Goal: Task Accomplishment & Management: Manage account settings

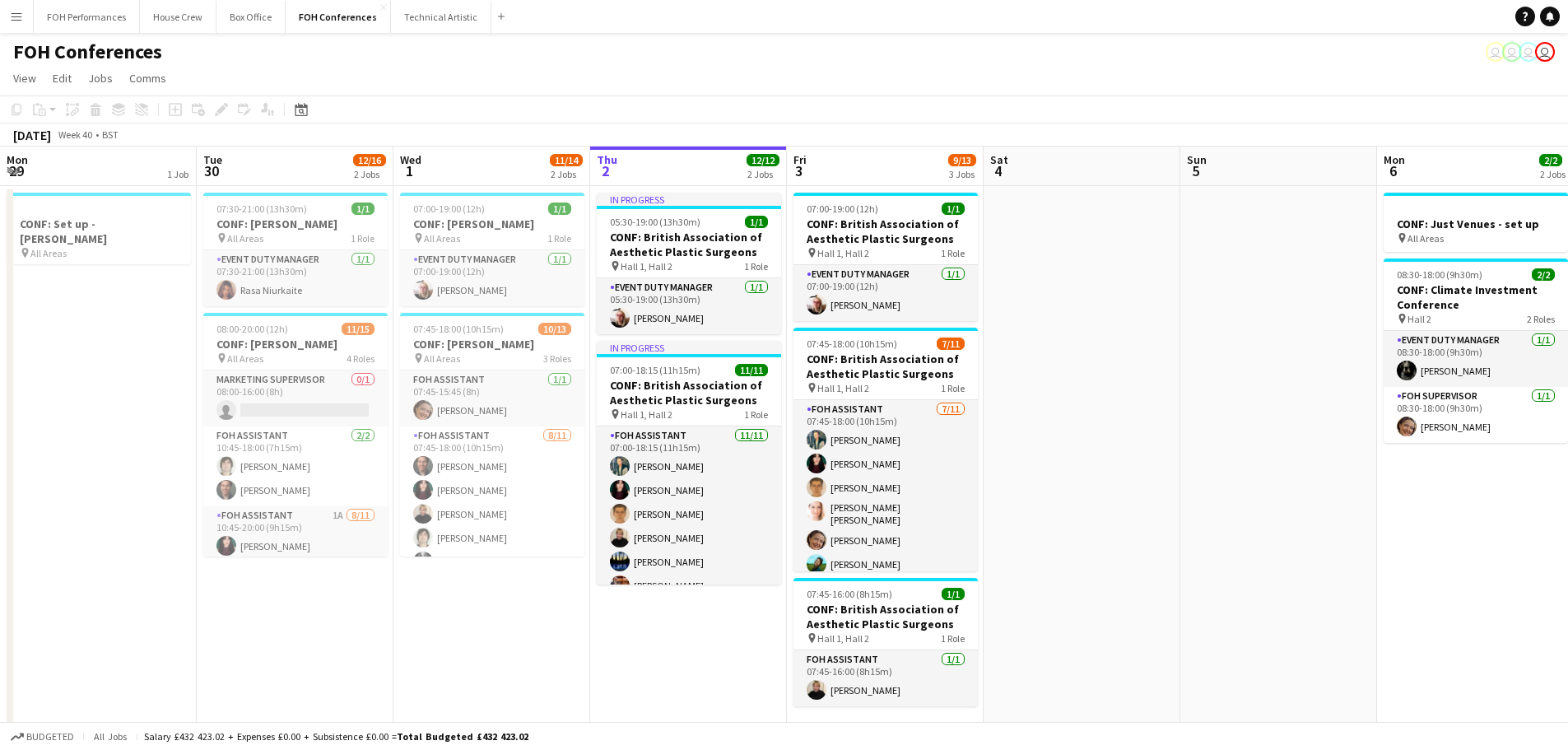
scroll to position [0, 394]
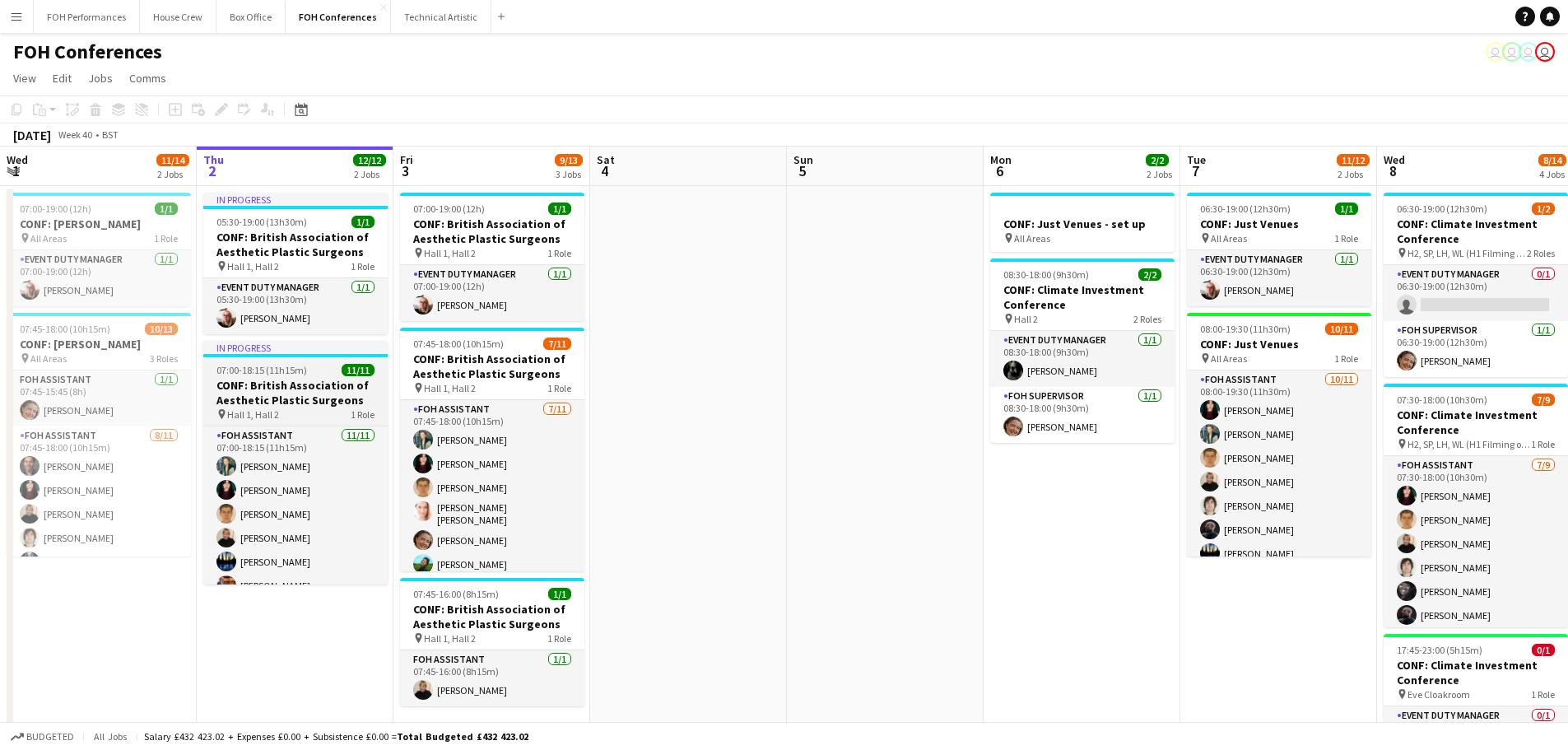
click at [280, 404] on h3 "CONF: British Association of Aesthetic Plastic Surgeons" at bounding box center [296, 392] width 185 height 30
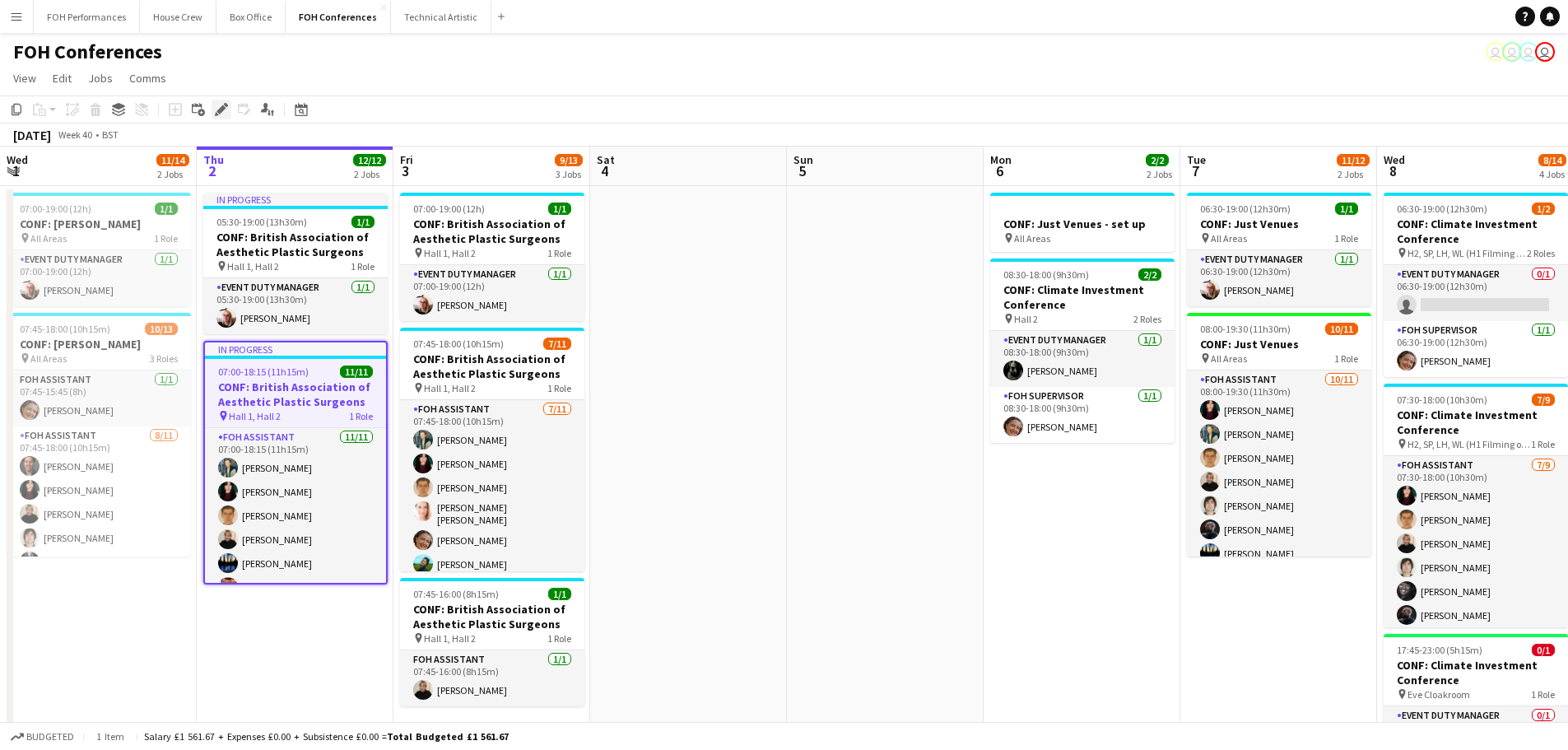
click at [226, 109] on icon "Edit" at bounding box center [221, 109] width 13 height 13
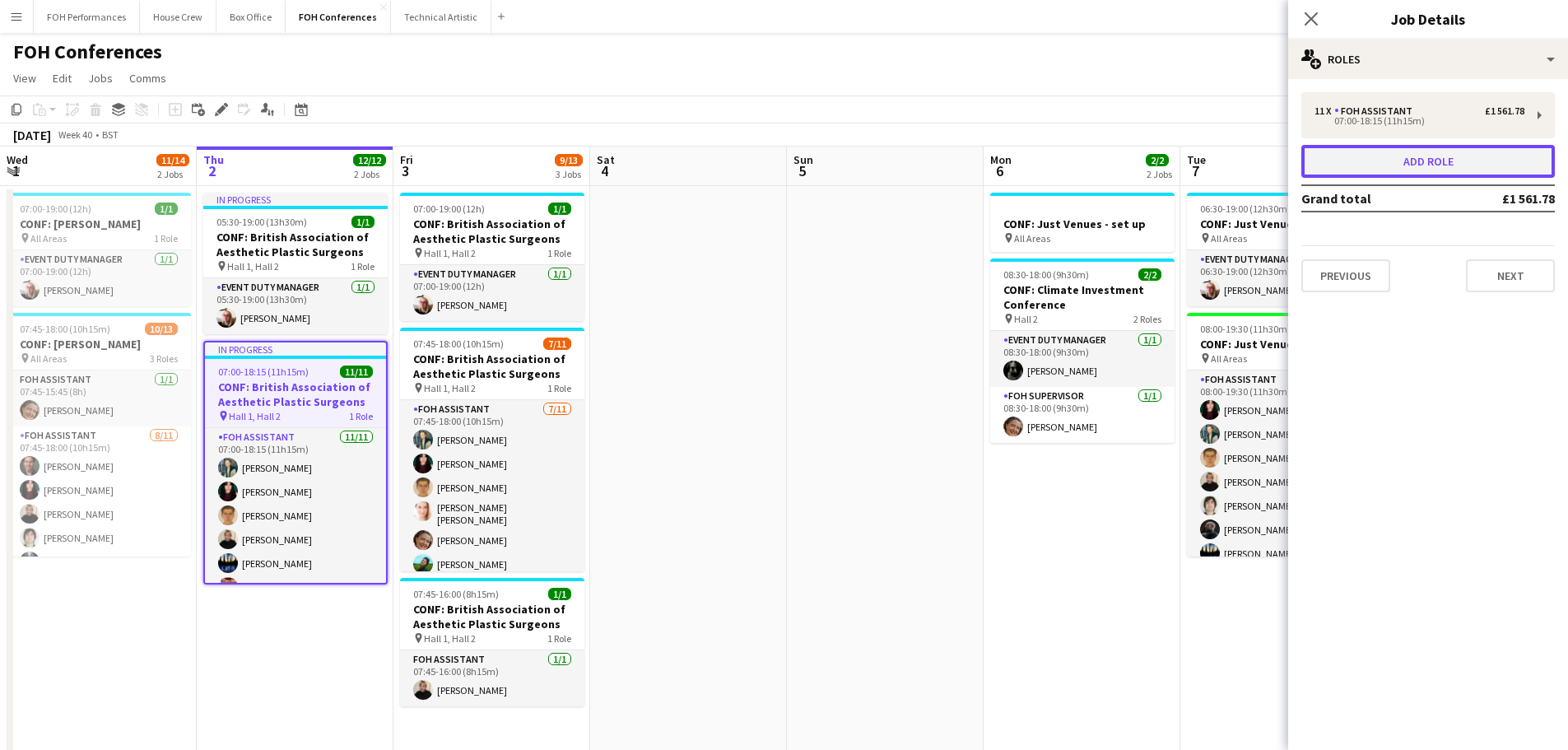
click at [1466, 162] on button "Add role" at bounding box center [1427, 161] width 254 height 33
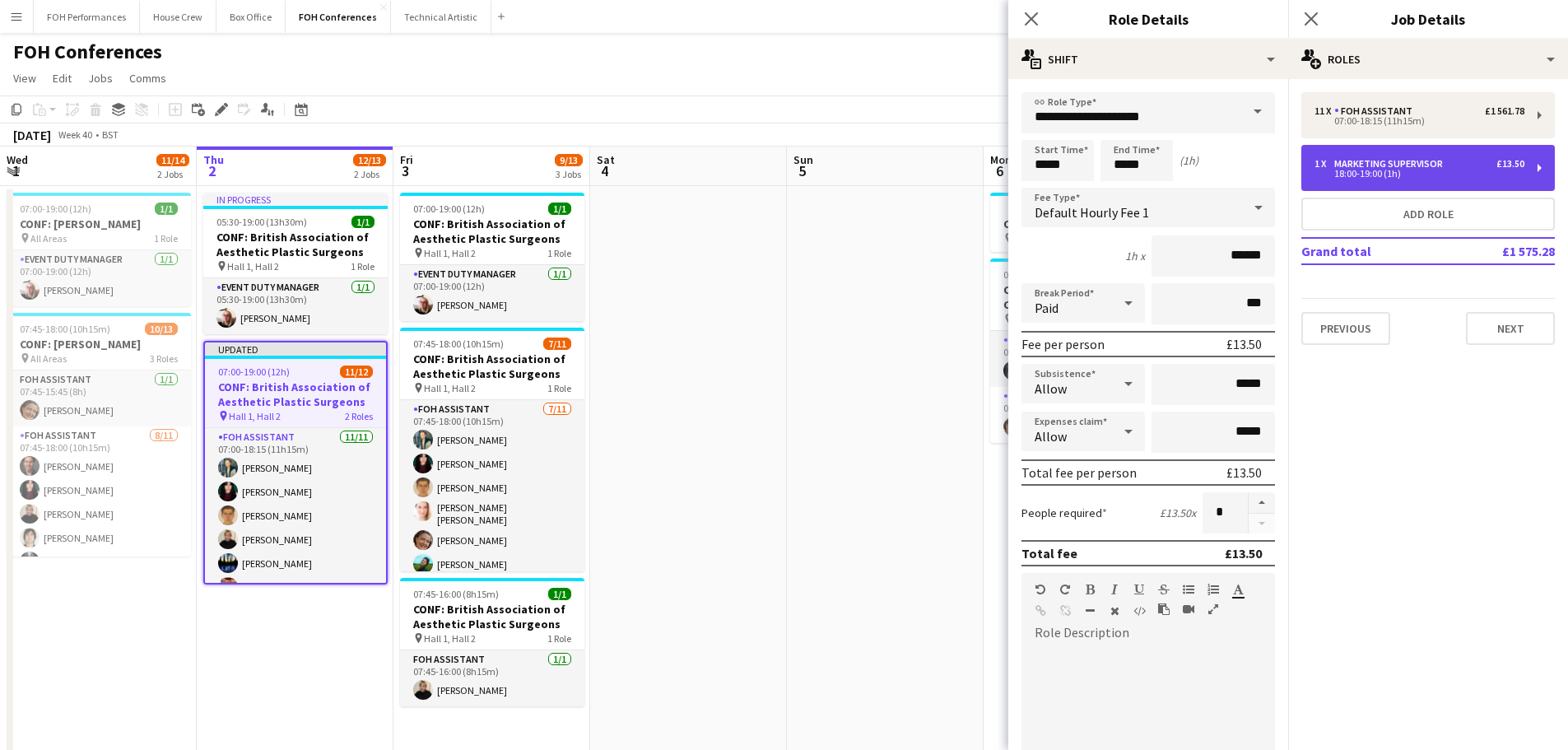
click at [1419, 182] on div "1 x Marketing Supervisor £13.50 18:00-19:00 (1h)" at bounding box center [1427, 167] width 254 height 46
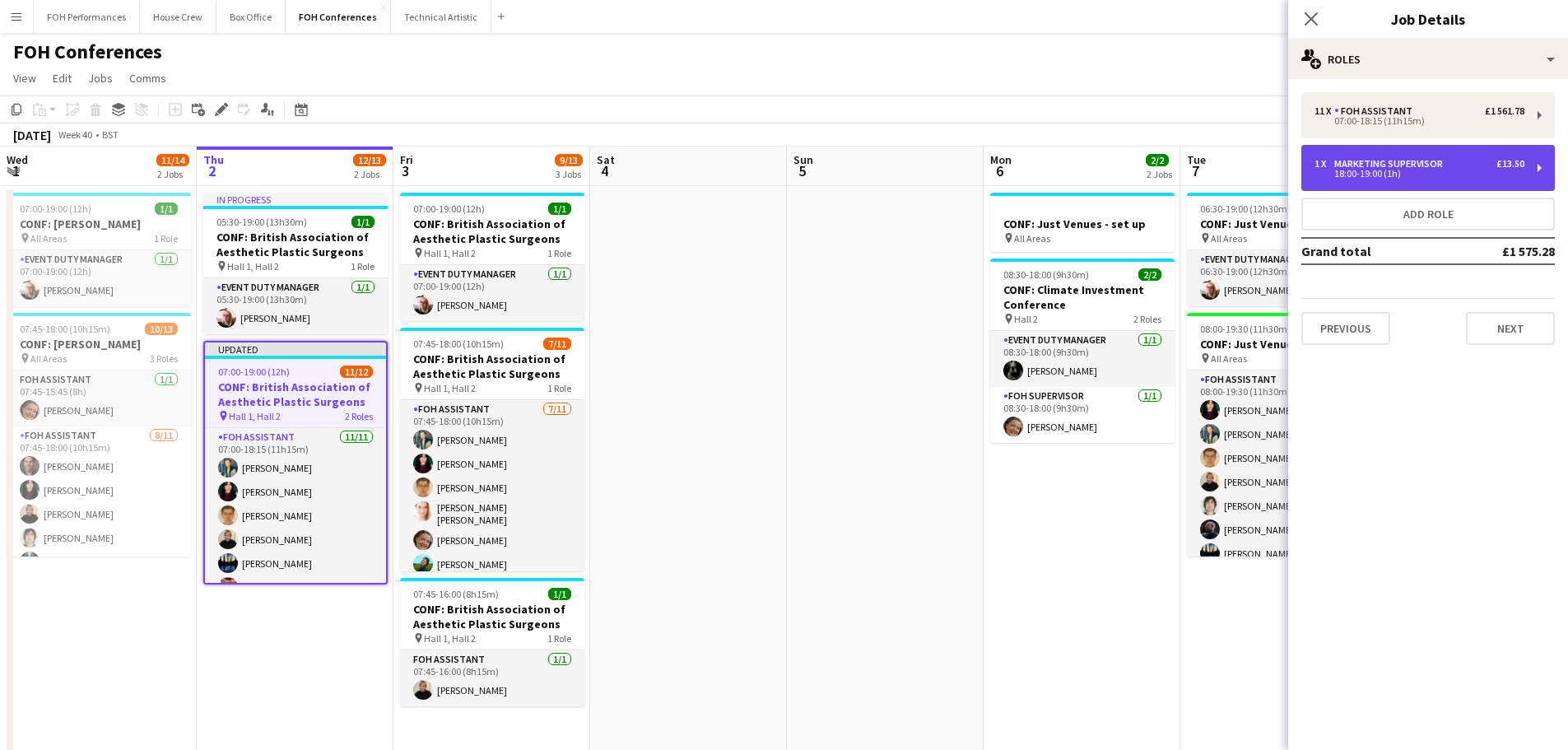
click at [1419, 182] on div "1 x Marketing Supervisor £13.50 18:00-19:00 (1h)" at bounding box center [1427, 167] width 254 height 46
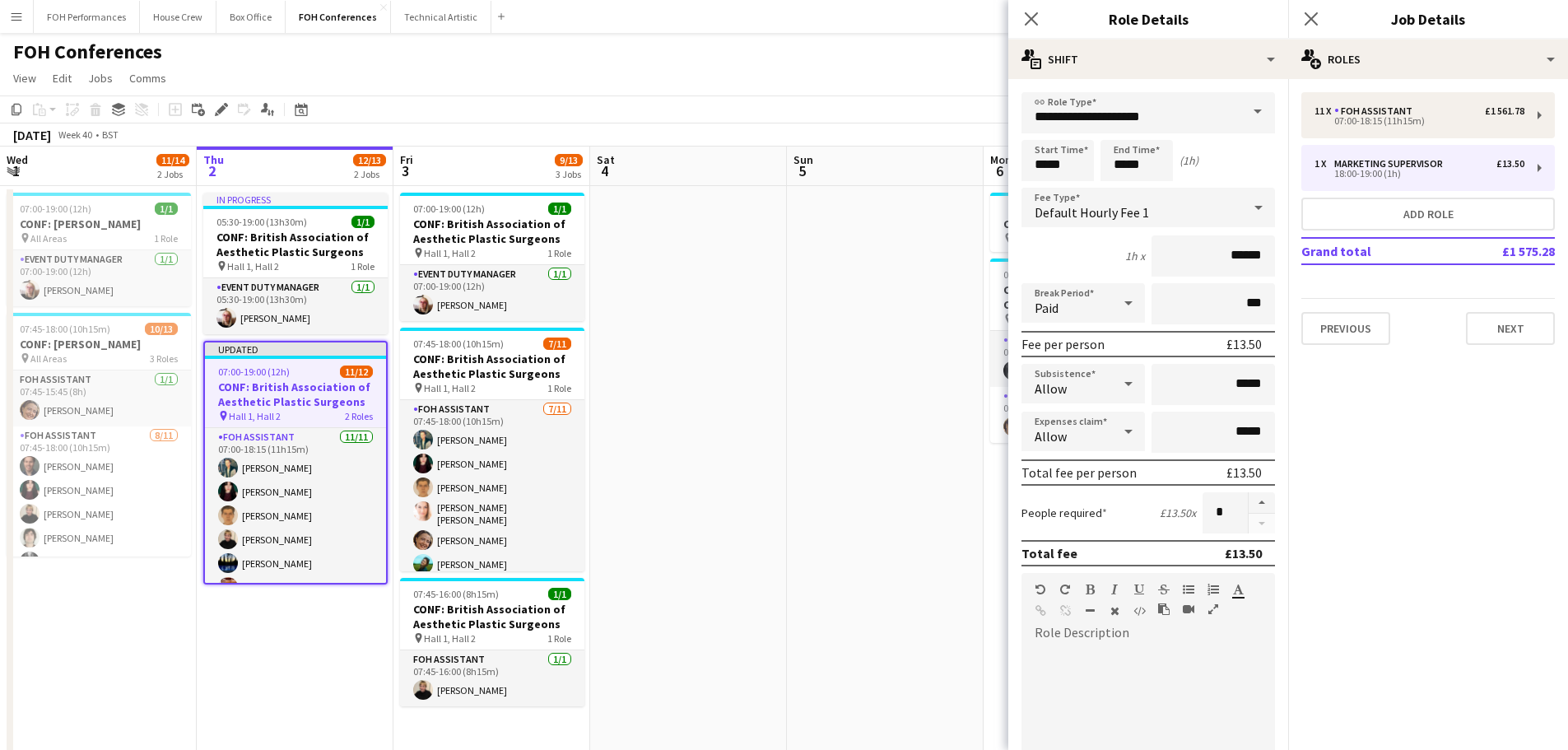
click at [1247, 111] on span at bounding box center [1258, 112] width 35 height 39
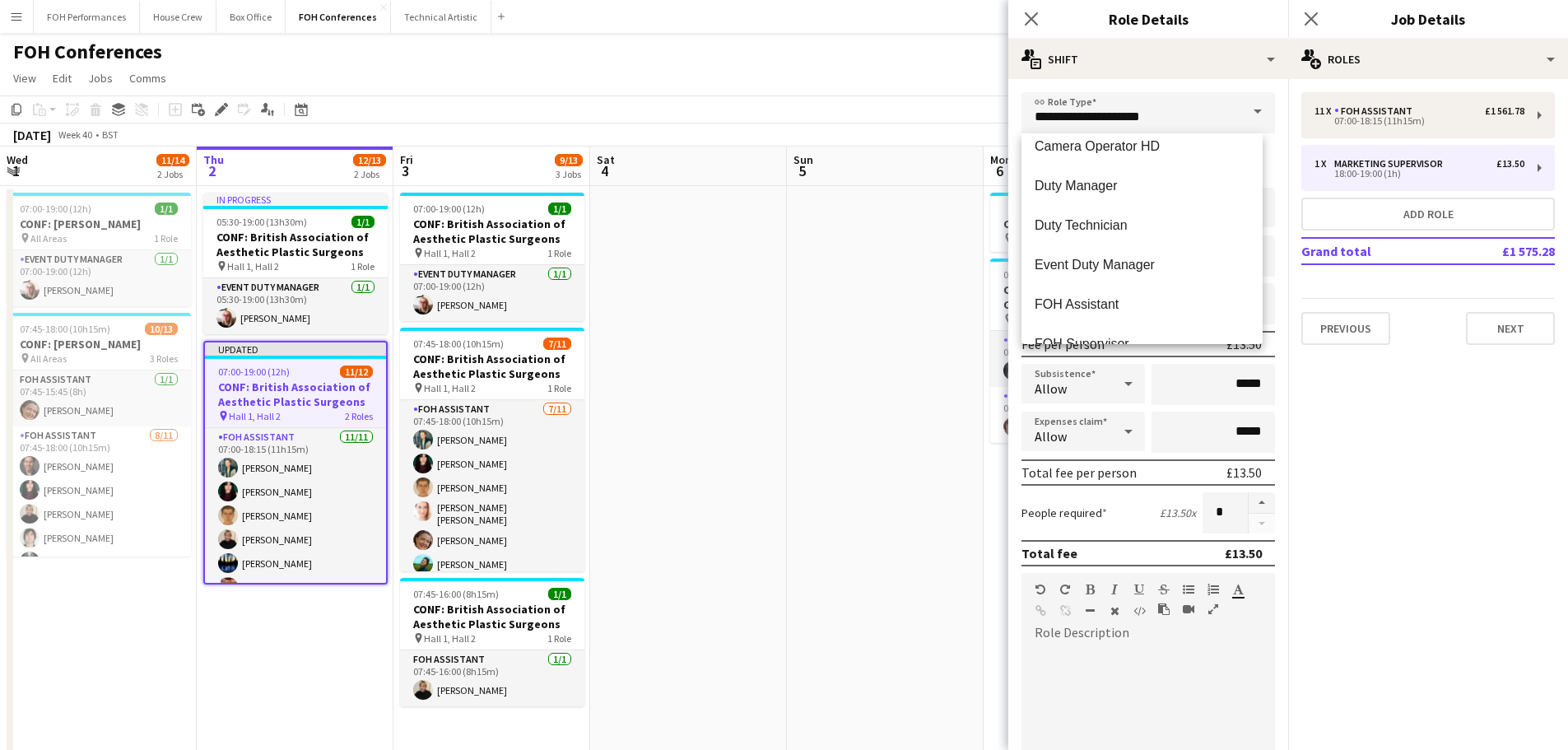
scroll to position [905, 0]
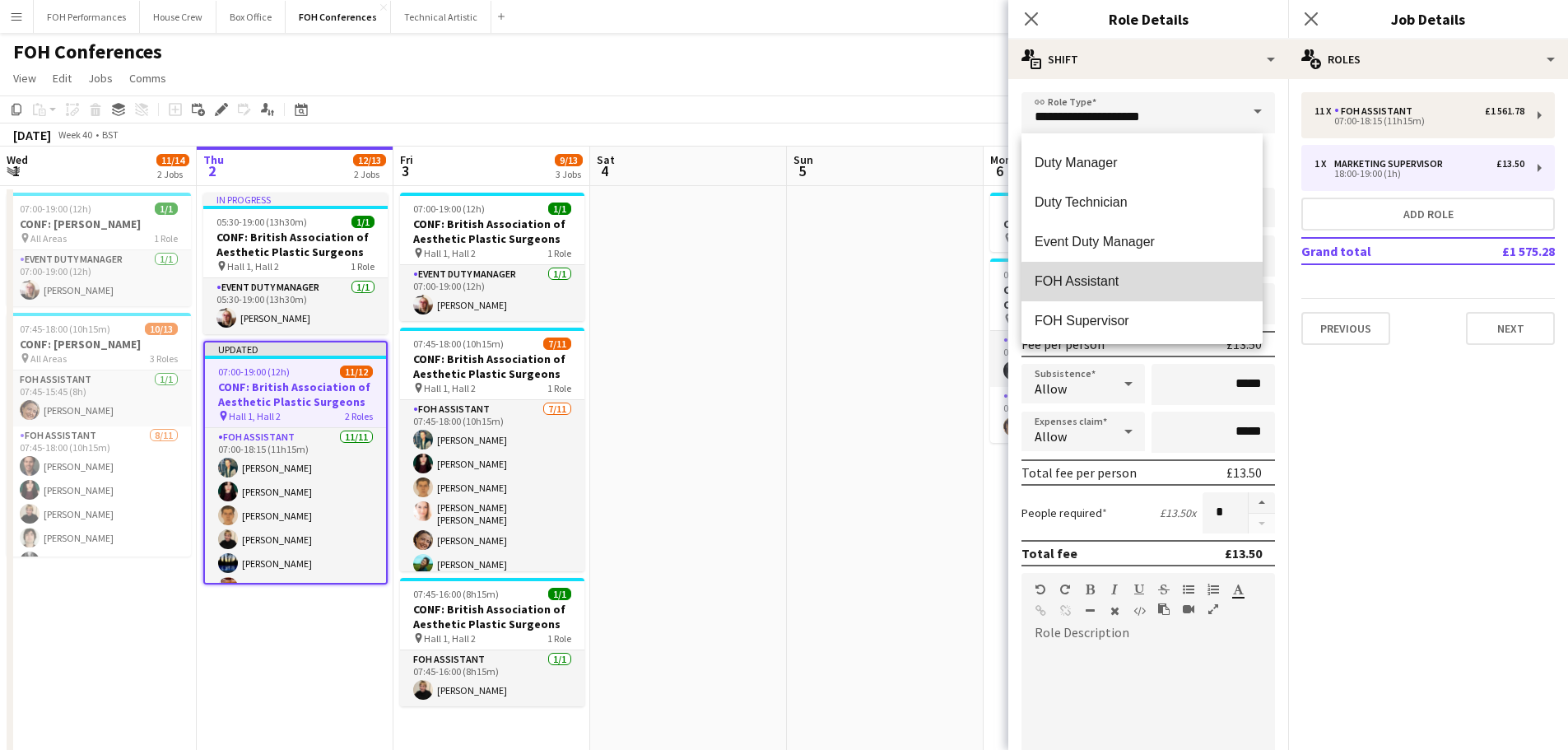
click at [1151, 289] on span "FOH Assistant" at bounding box center [1141, 281] width 214 height 15
type input "**********"
type input "******"
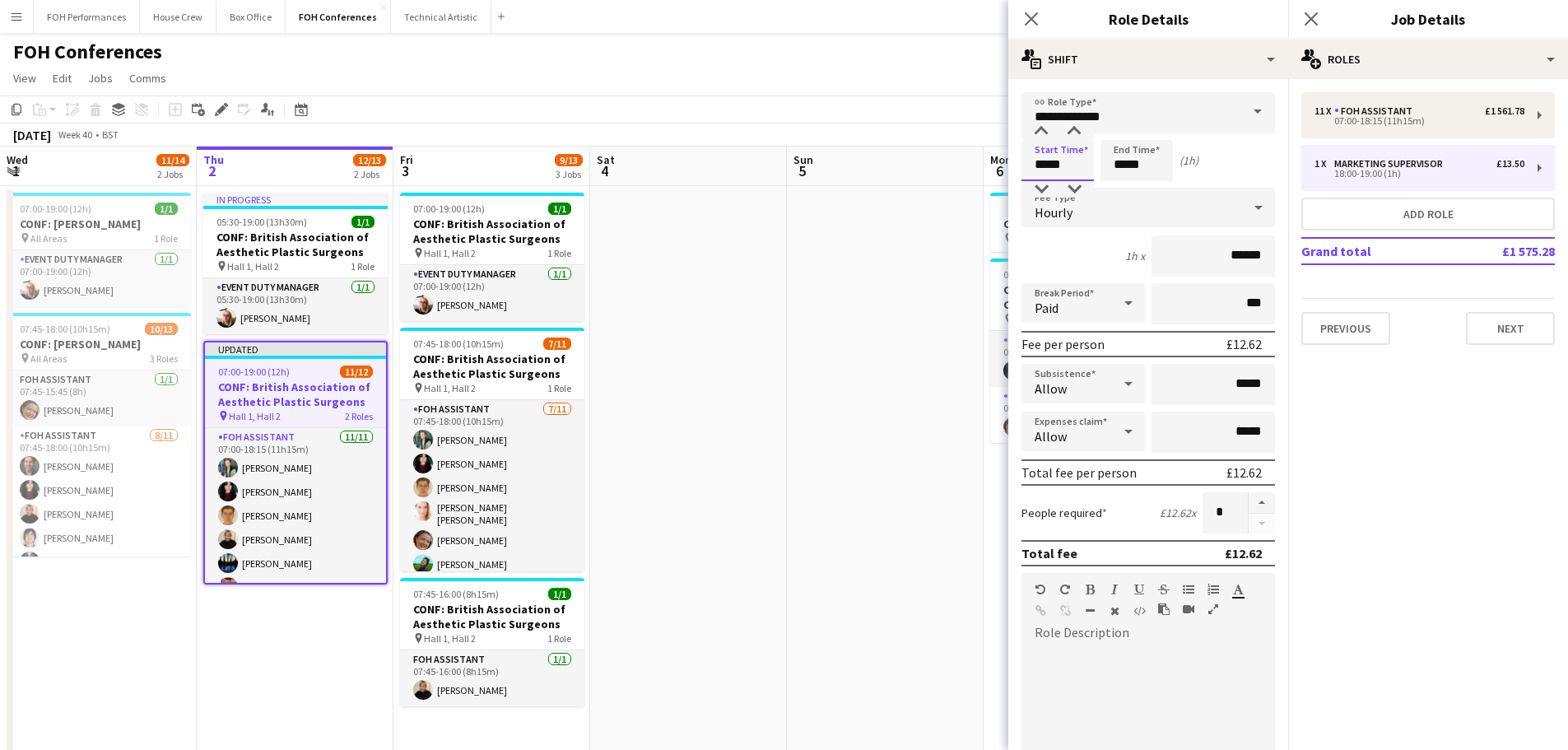
drag, startPoint x: 1086, startPoint y: 163, endPoint x: 987, endPoint y: 163, distance: 99.0
click at [987, 163] on body "Menu Boards Boards Boards All jobs Status Workforce Workforce My Workforce Recr…" at bounding box center [784, 493] width 1568 height 986
type input "*****"
drag, startPoint x: 1146, startPoint y: 165, endPoint x: 1109, endPoint y: 164, distance: 37.0
click at [1109, 164] on input "*****" at bounding box center [1137, 161] width 73 height 41
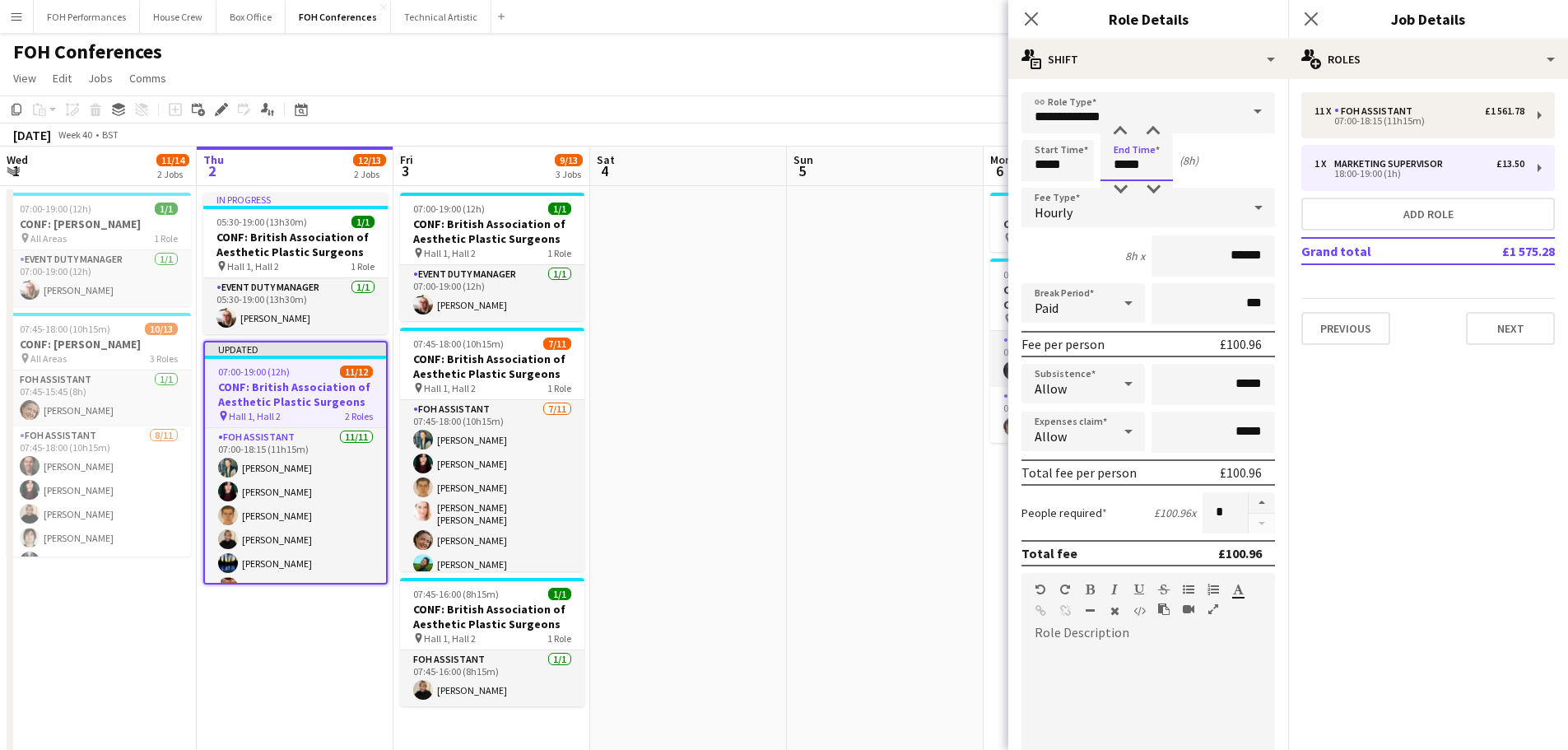
type input "*****"
click at [1208, 633] on div "default Heading 1 Heading 2 Heading 3 Heading 4 Heading 5 Heading 6 Heading 7 P…" at bounding box center [1148, 604] width 254 height 62
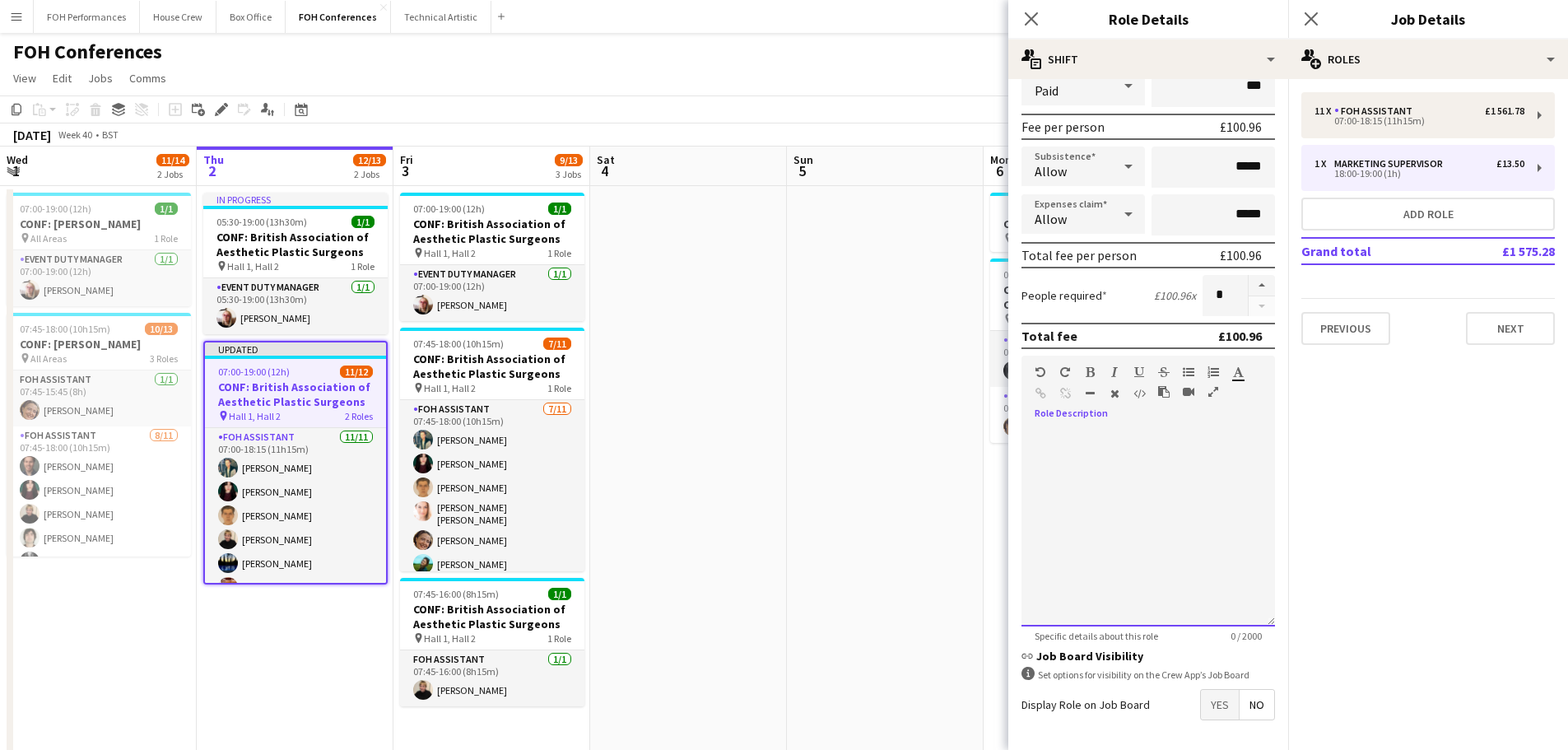
scroll to position [281, 0]
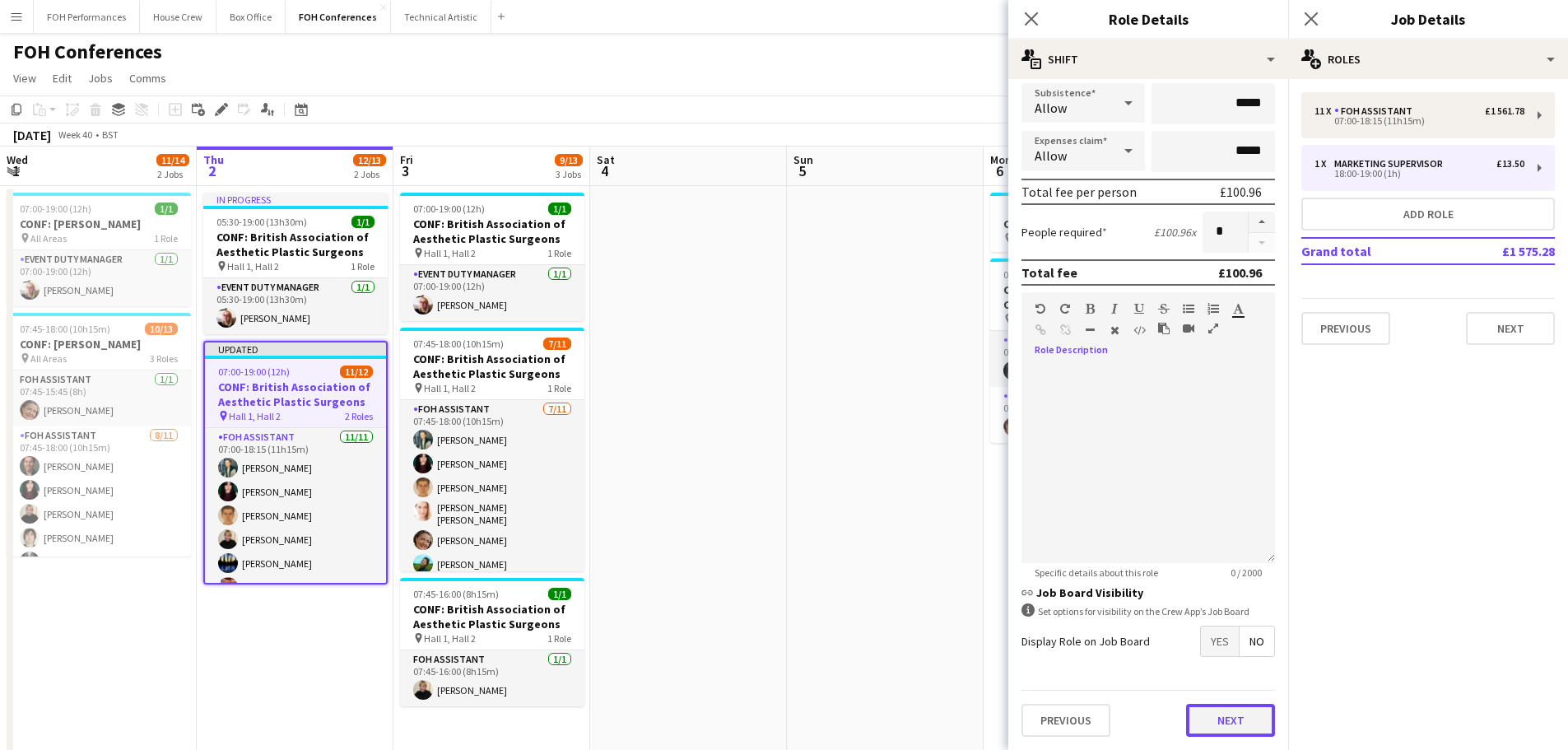
click at [1215, 714] on button "Next" at bounding box center [1230, 719] width 89 height 33
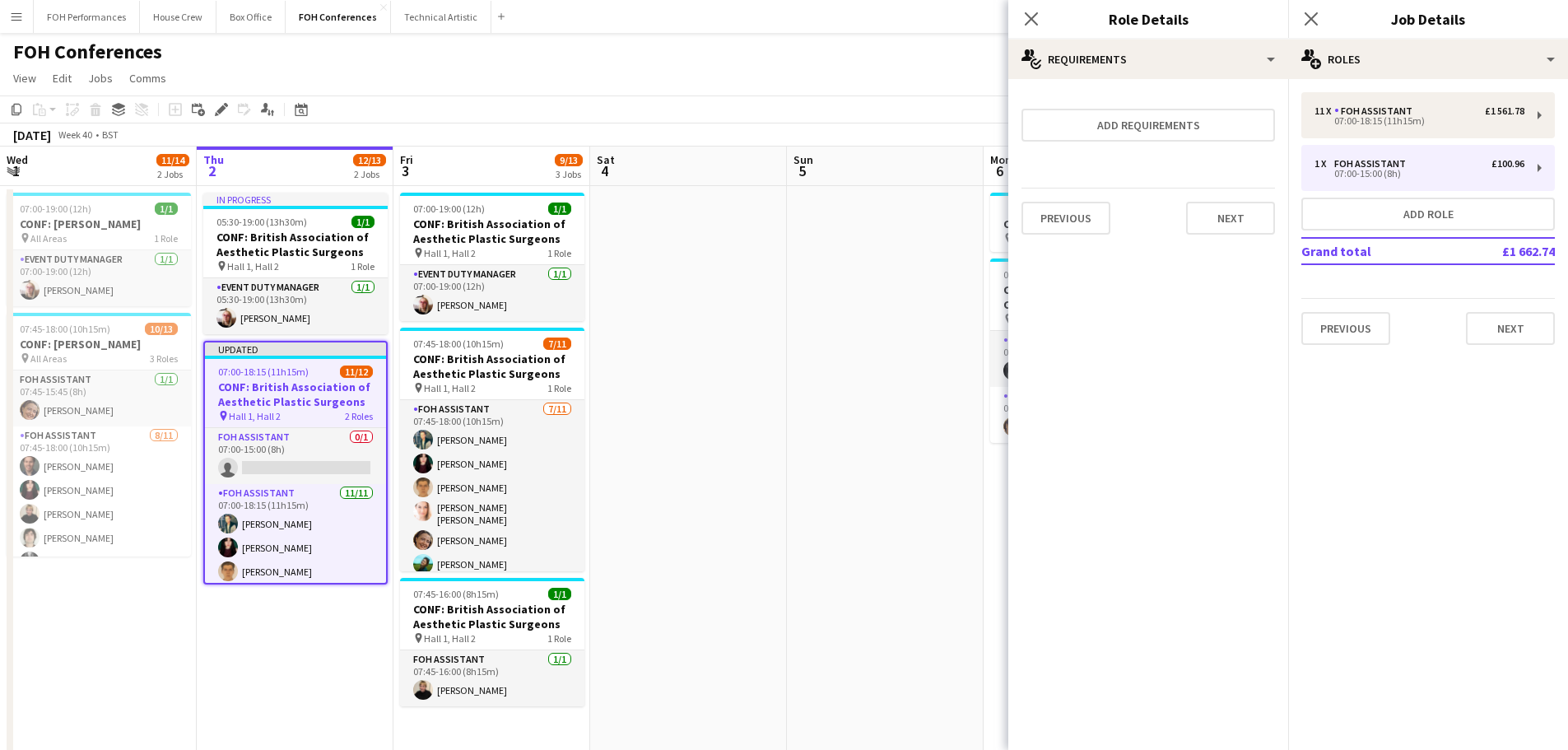
scroll to position [0, 0]
click at [1237, 214] on button "Next" at bounding box center [1230, 218] width 89 height 33
click at [1237, 214] on button "Finish" at bounding box center [1243, 221] width 62 height 33
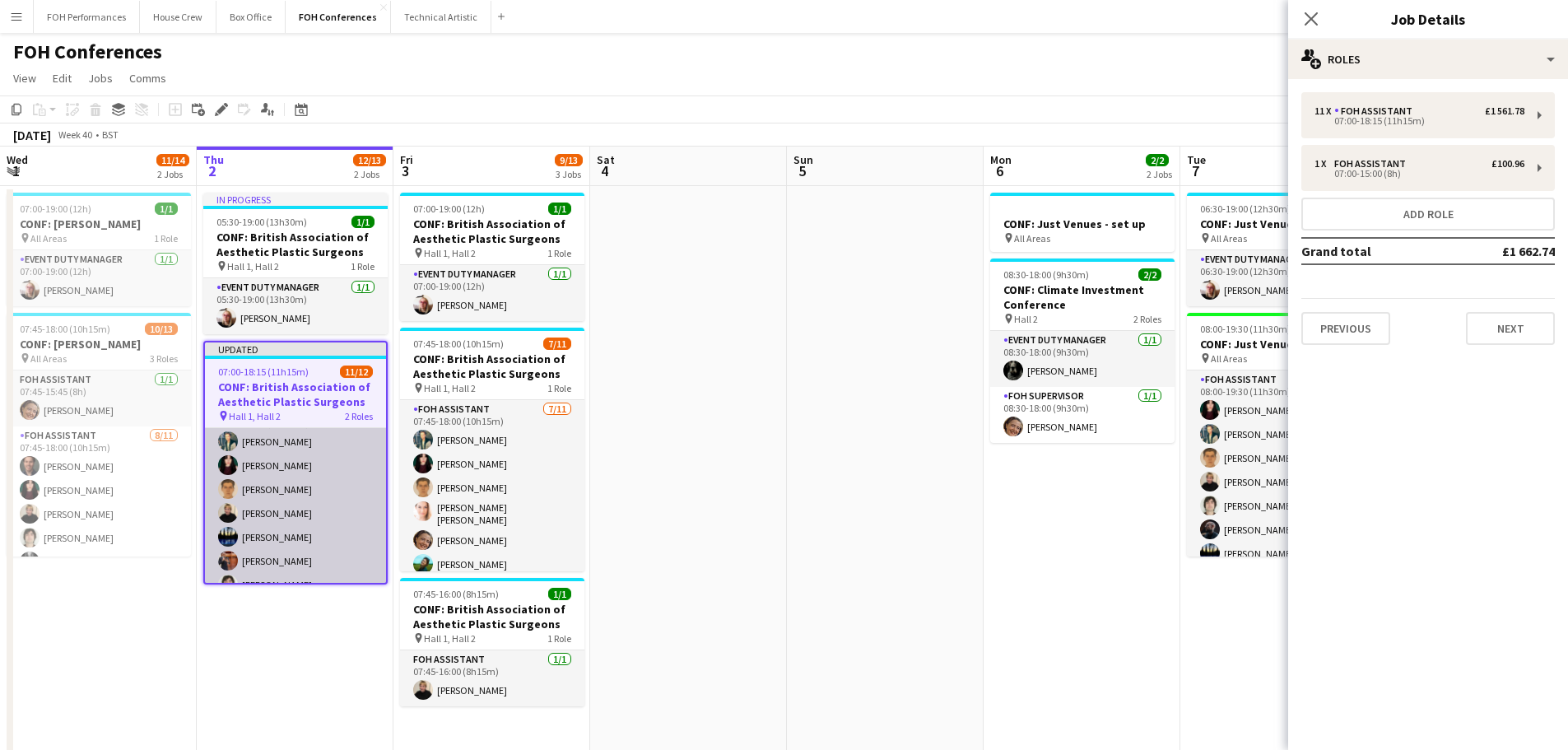
click at [283, 518] on app-card-role "FOH Assistant [DATE] 07:00-18:15 (11h15m) [PERSON_NAME] [PERSON_NAME] [PERSON_N…" at bounding box center [295, 549] width 181 height 294
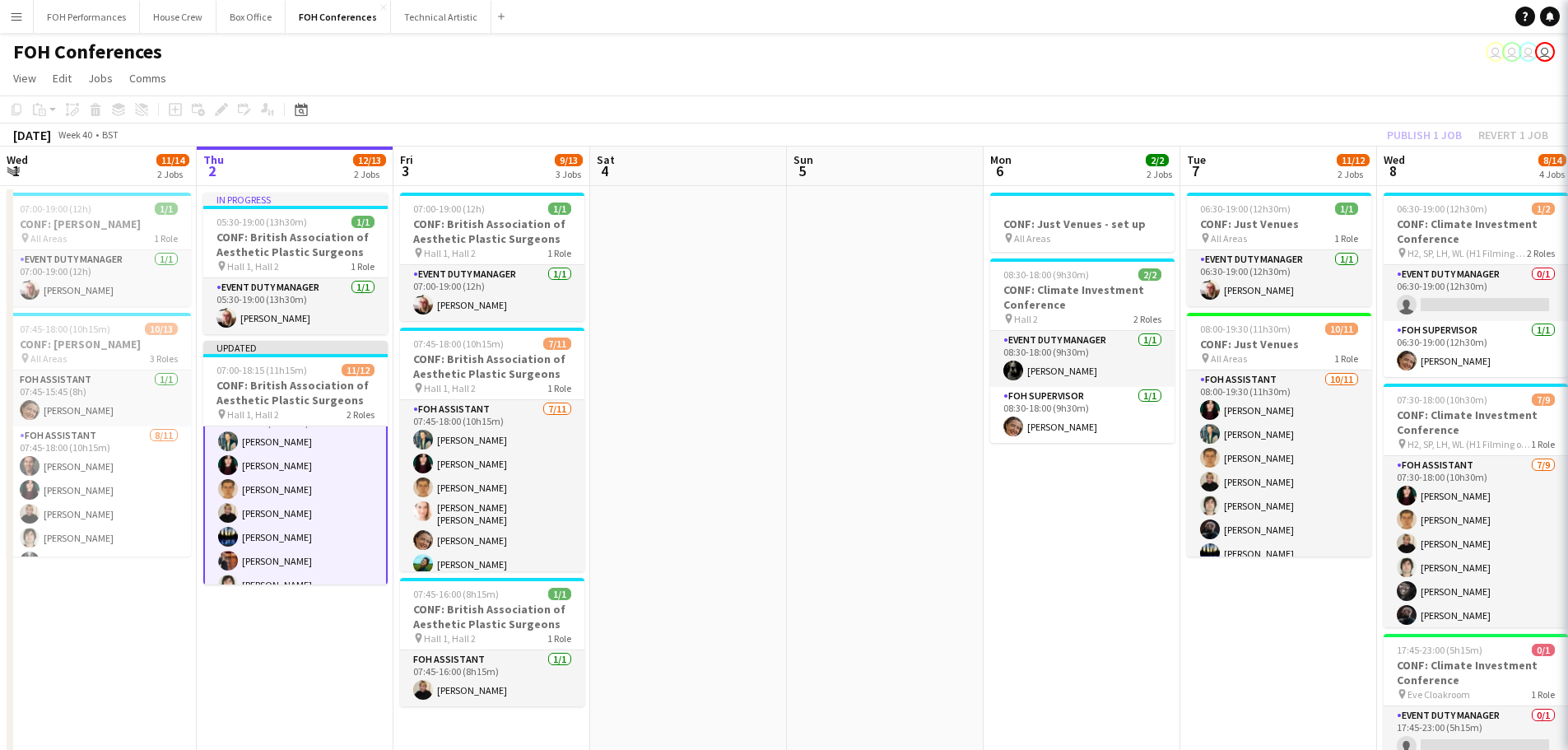
scroll to position [84, 0]
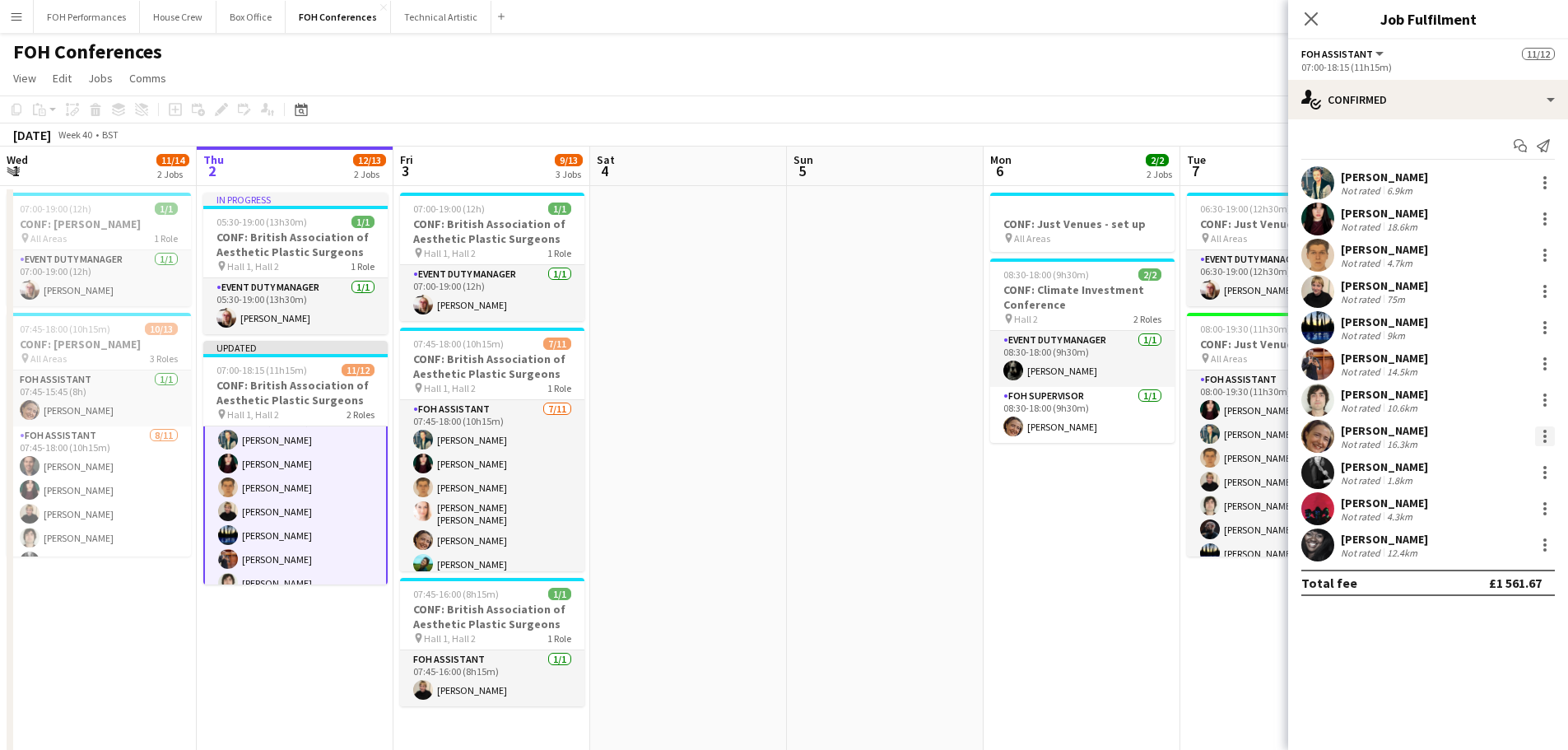
click at [1539, 439] on div at bounding box center [1545, 436] width 20 height 20
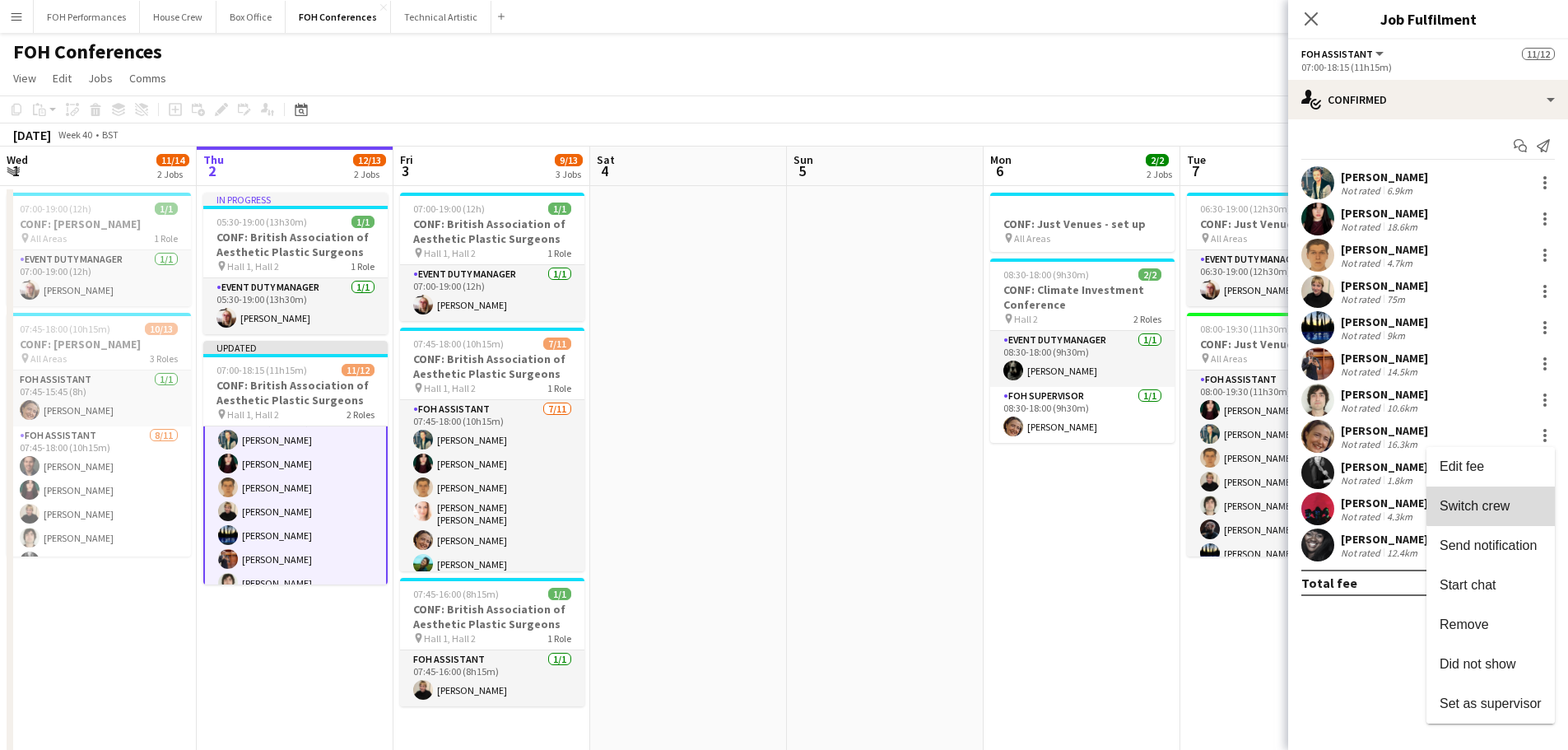
click at [1527, 499] on span "Switch crew" at bounding box center [1491, 506] width 102 height 15
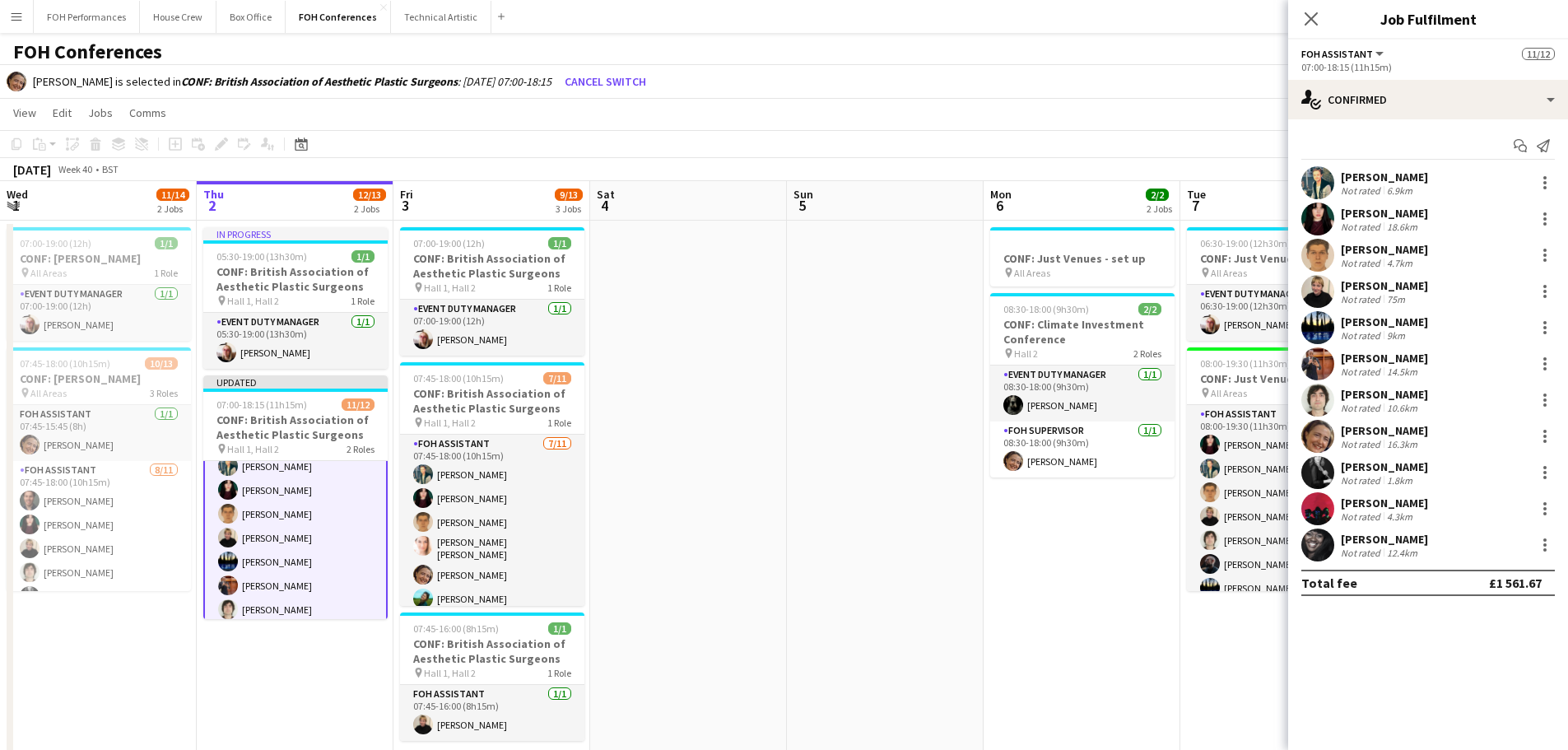
scroll to position [31, 0]
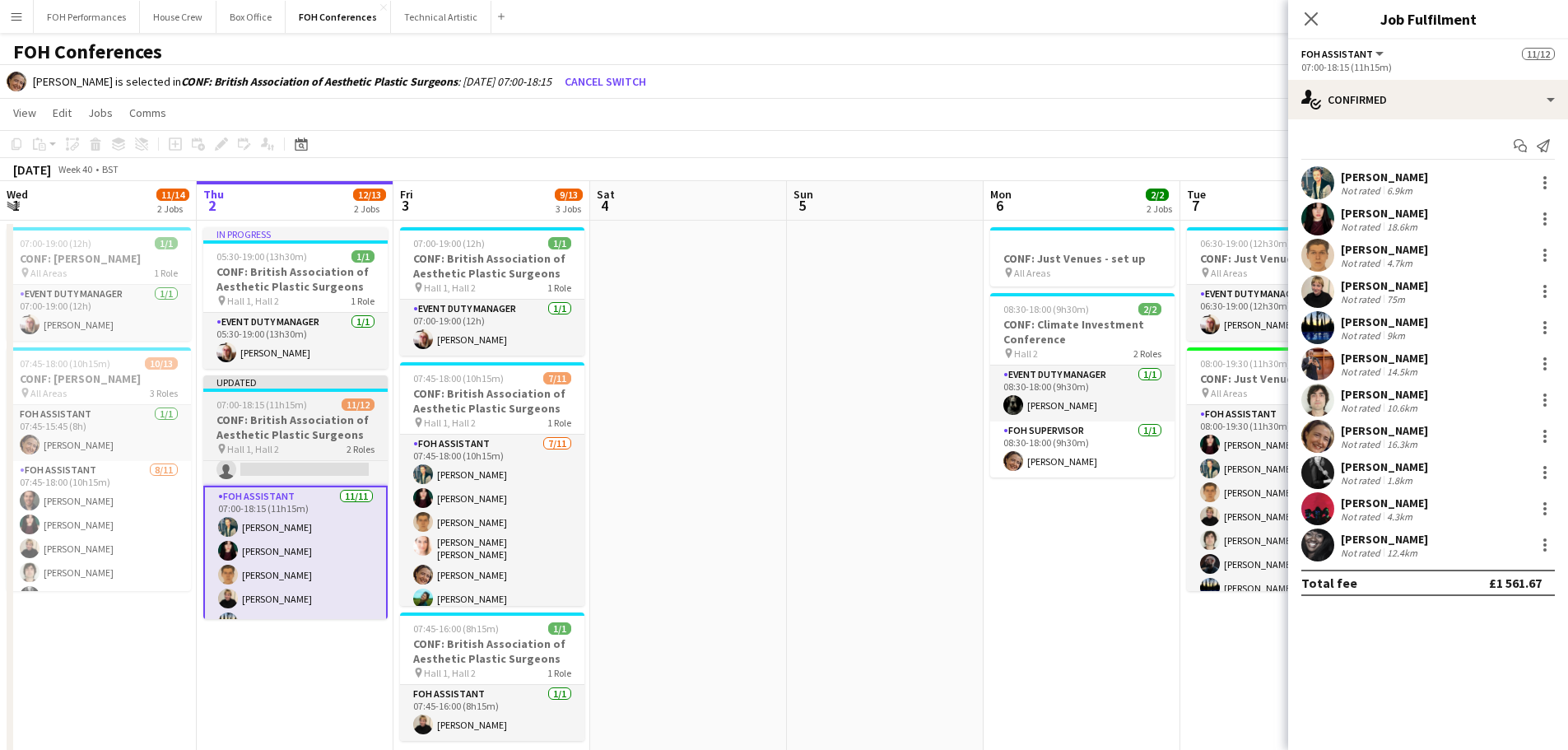
click at [322, 459] on app-job-card "Updated 07:00-18:15 (11h15m) 11/12 CONF: British Association of Aesthetic Plast…" at bounding box center [296, 497] width 185 height 244
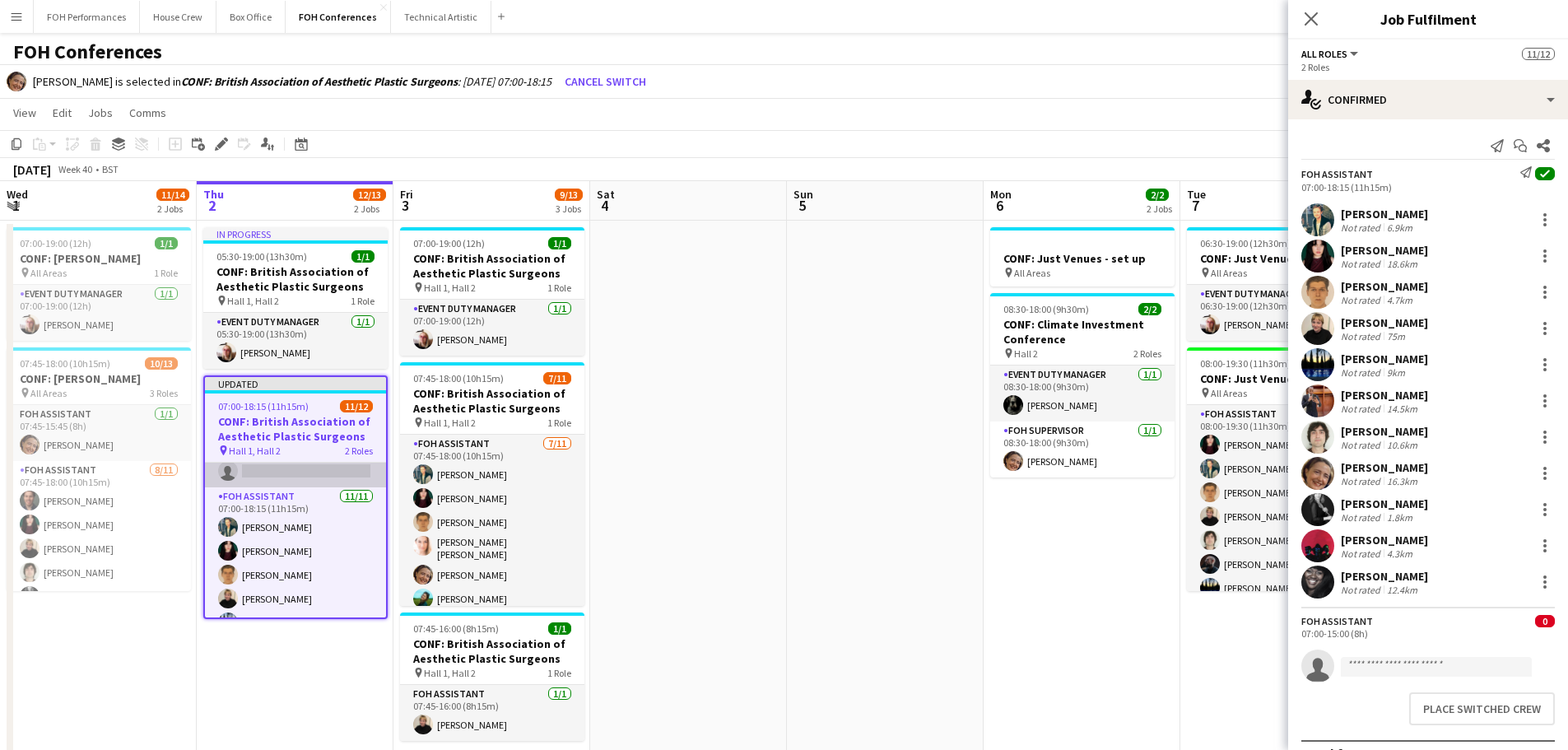
click at [300, 478] on app-card-role "FOH Assistant 0/1 07:00-15:00 (8h) single-neutral-actions" at bounding box center [295, 459] width 181 height 56
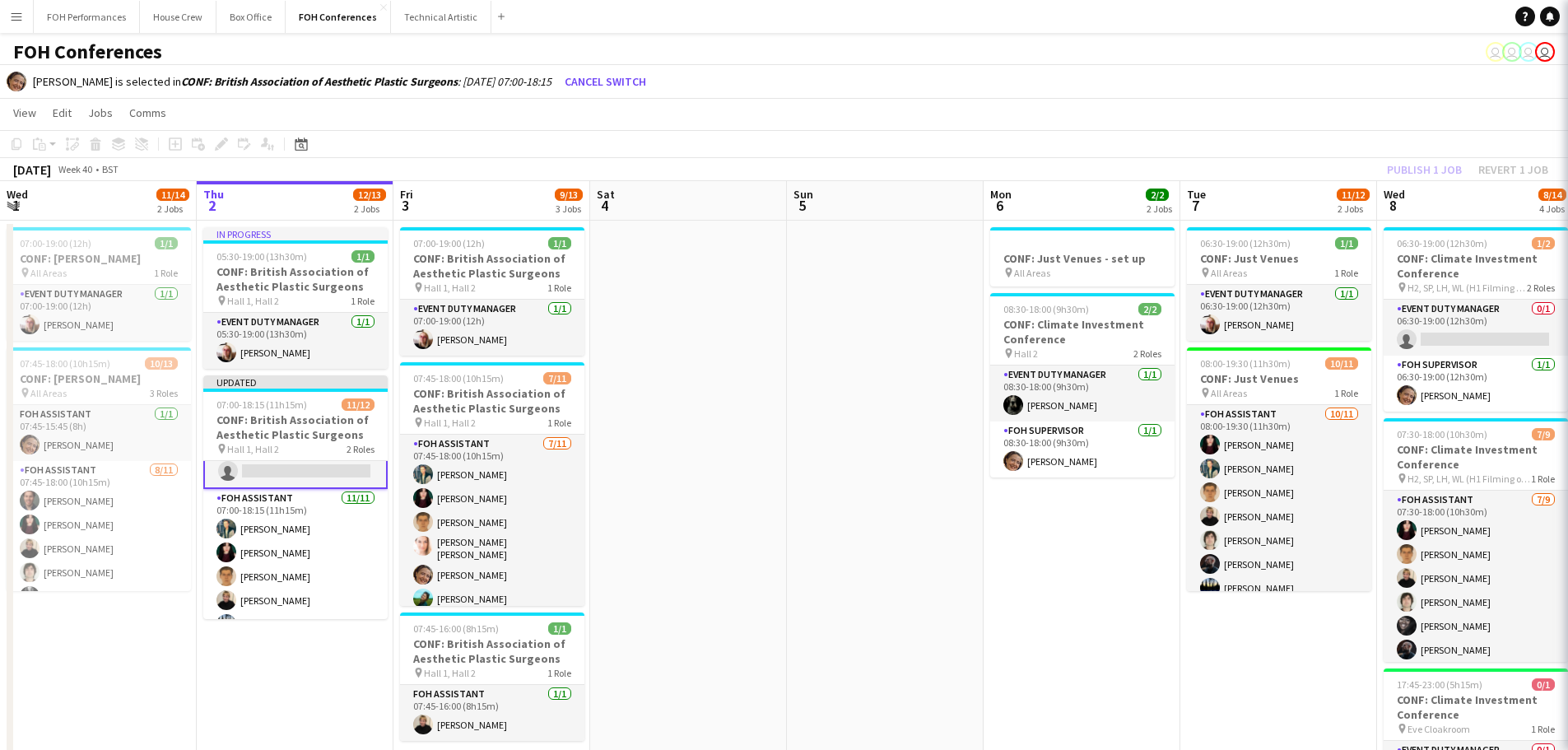
scroll to position [33, 0]
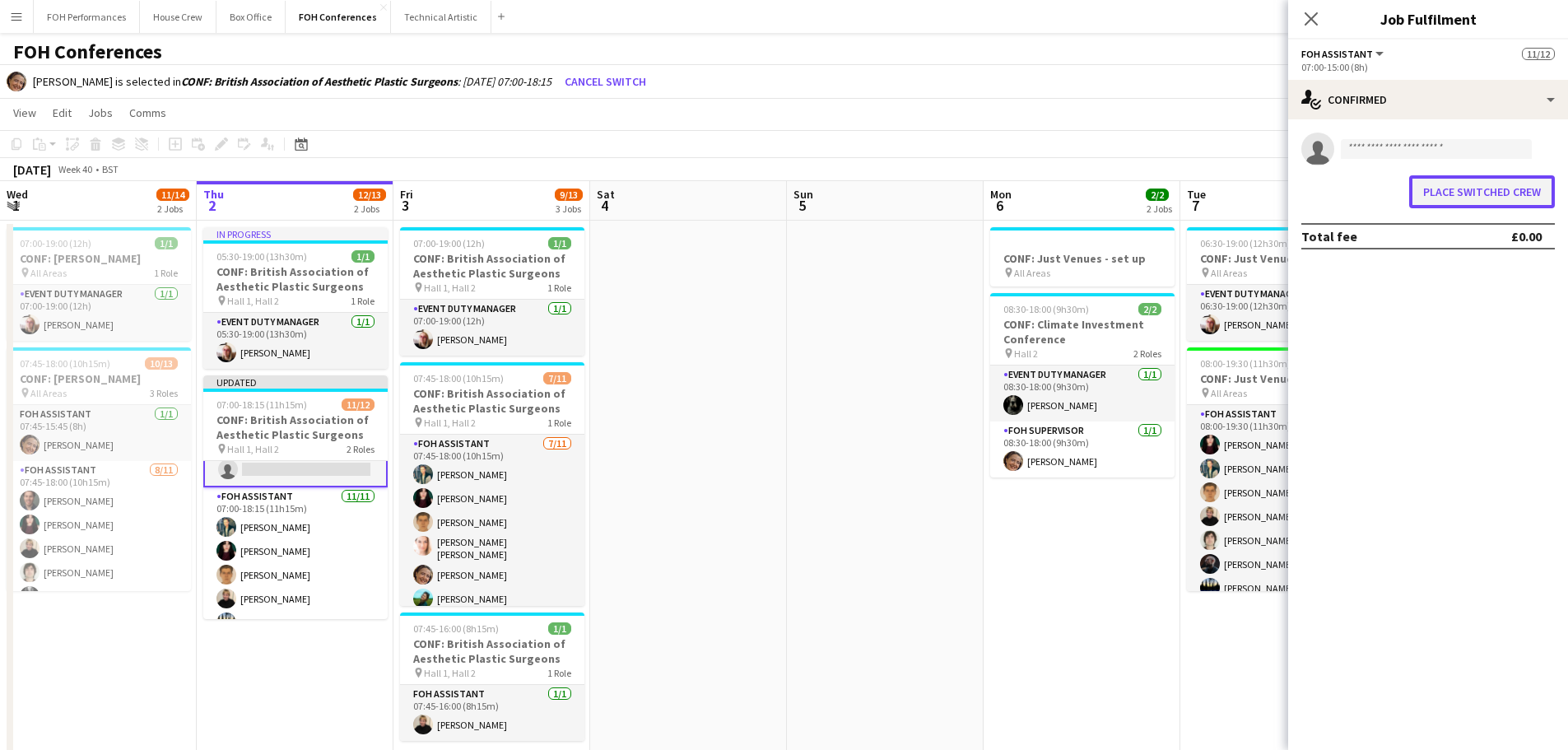
click at [1468, 201] on button "Place switched crew" at bounding box center [1482, 191] width 145 height 33
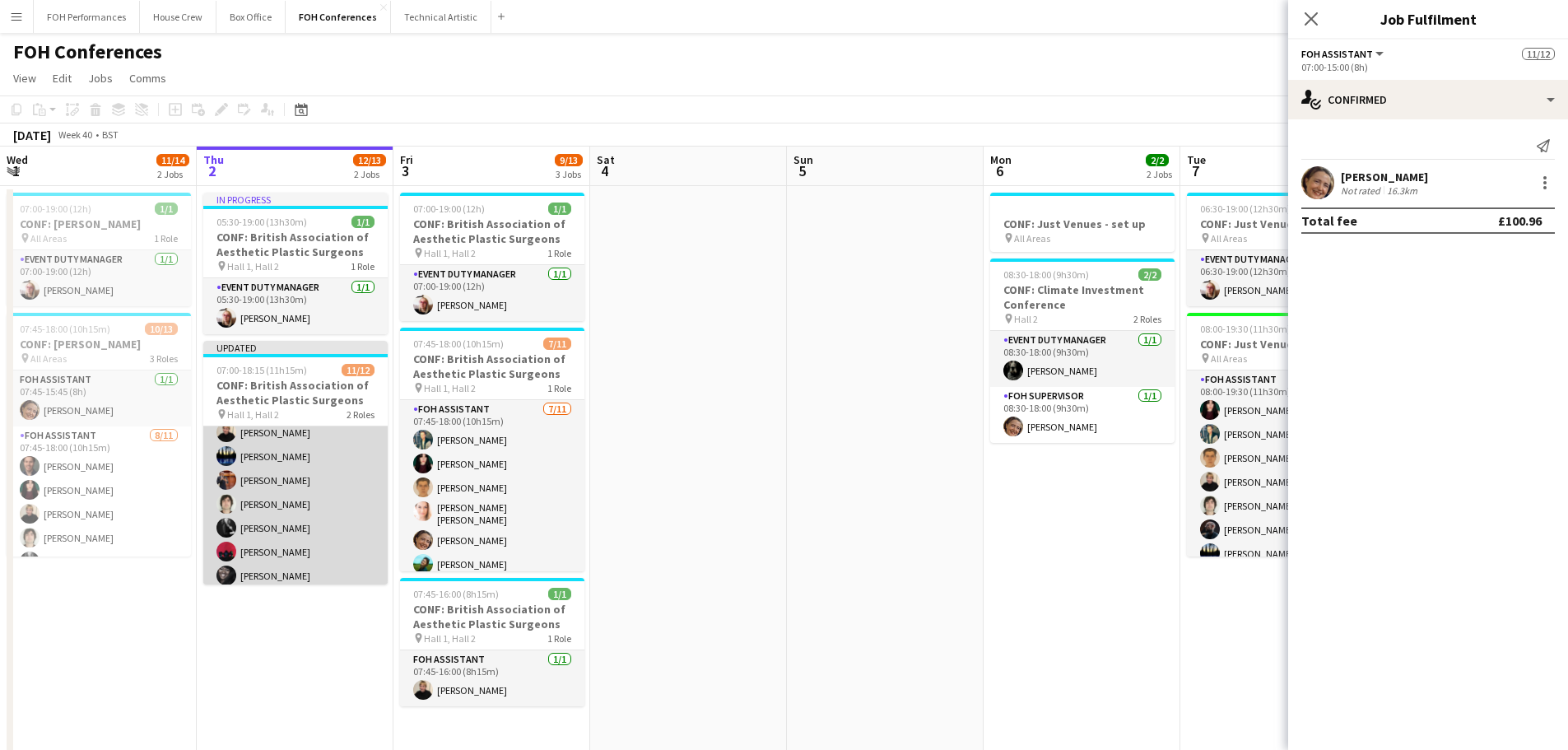
scroll to position [196, 0]
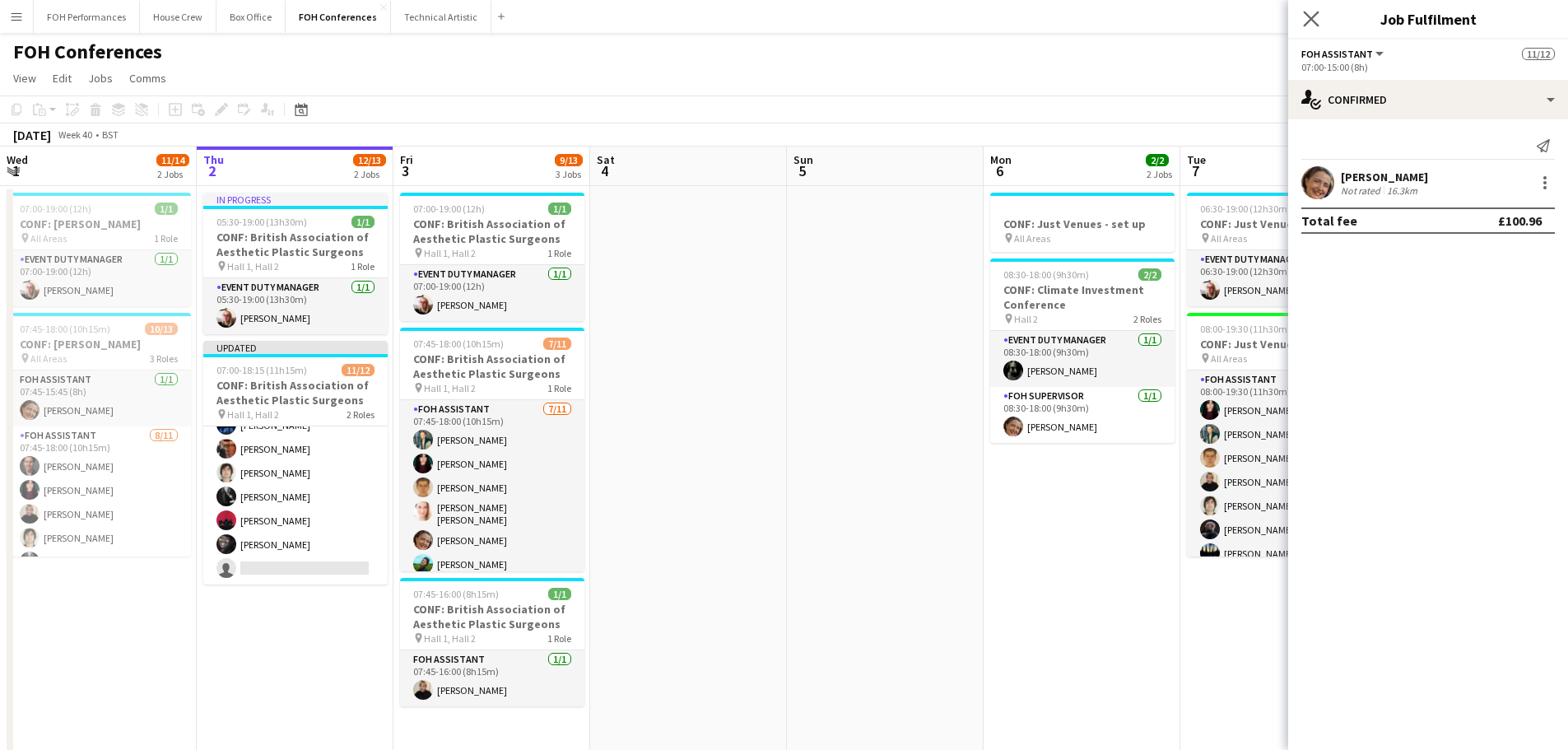
click at [1302, 16] on app-icon "Close pop-in" at bounding box center [1311, 19] width 24 height 24
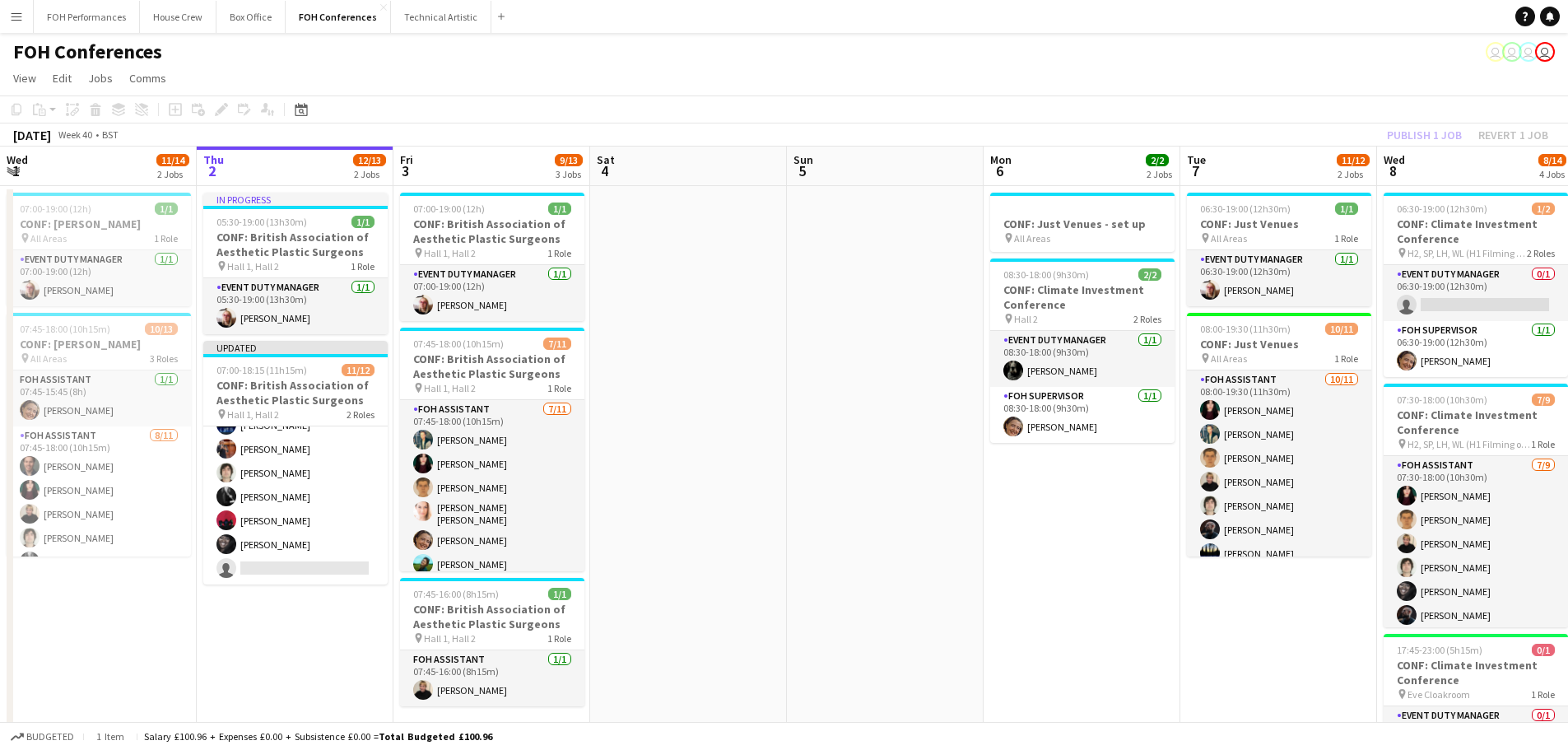
click at [1412, 140] on div "Publish 1 job Revert 1 job" at bounding box center [1468, 135] width 201 height 22
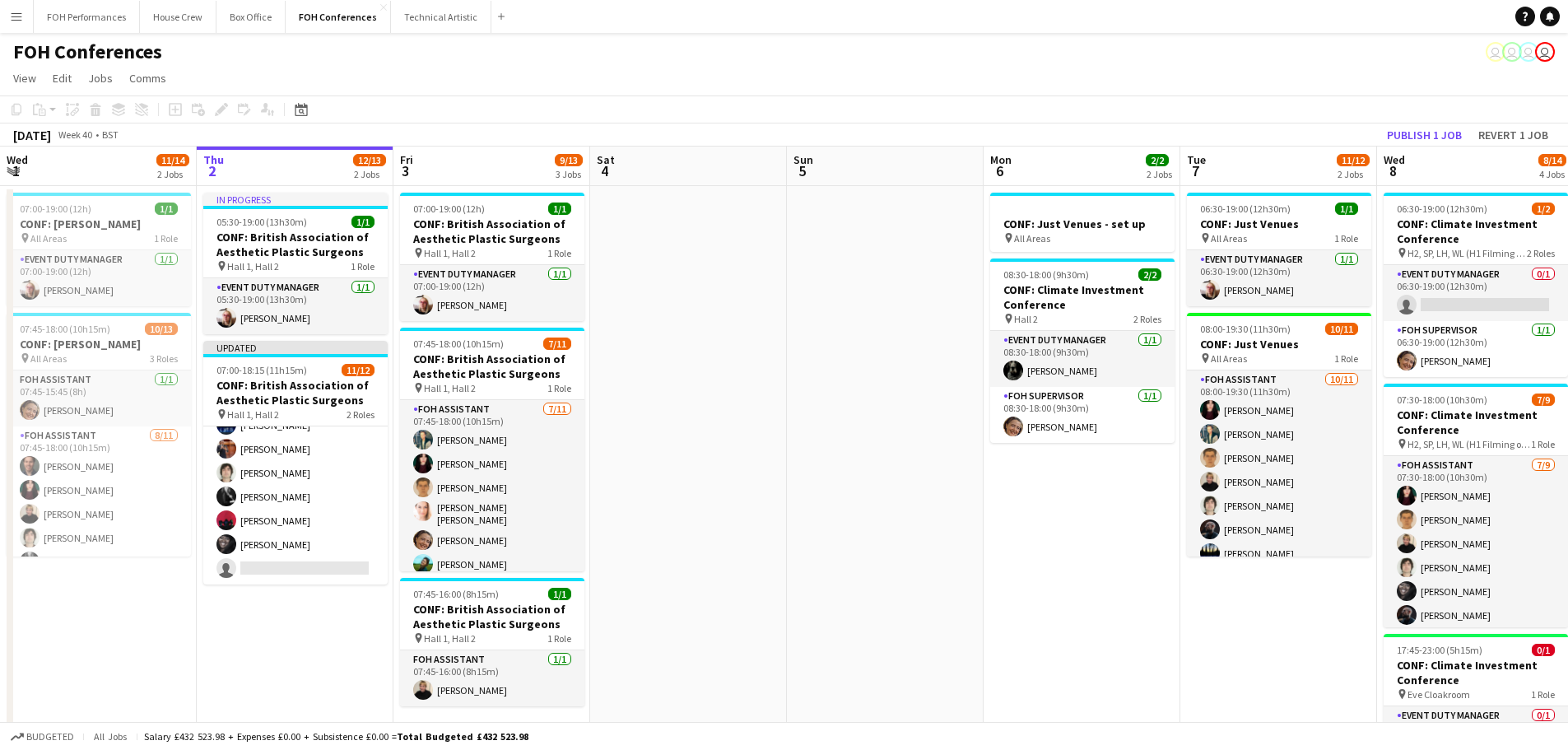
scroll to position [193, 0]
click at [1426, 133] on button "Publish 1 job" at bounding box center [1424, 135] width 88 height 22
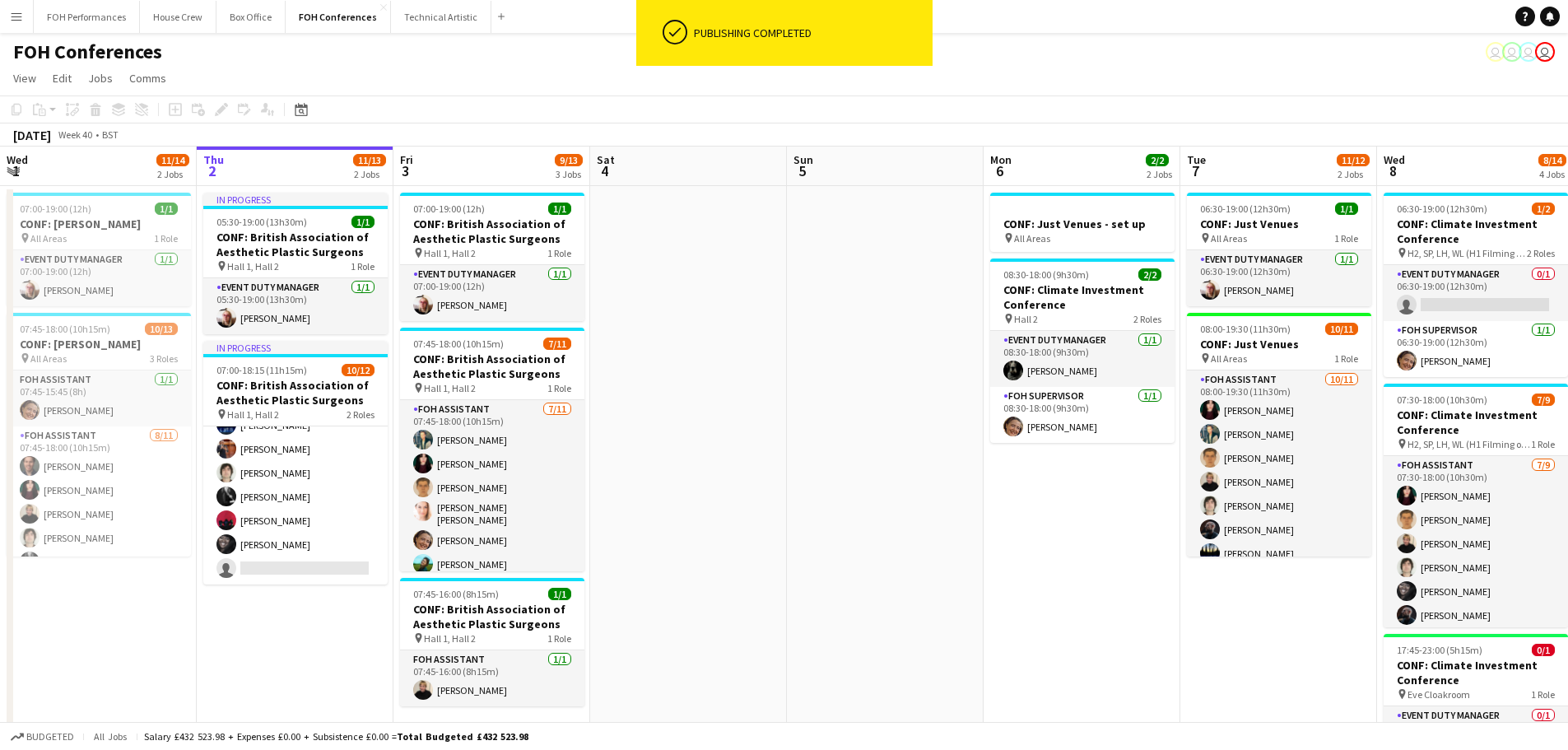
click at [92, 176] on app-board-header-date "Wed 1 11/14 2 Jobs" at bounding box center [98, 166] width 196 height 39
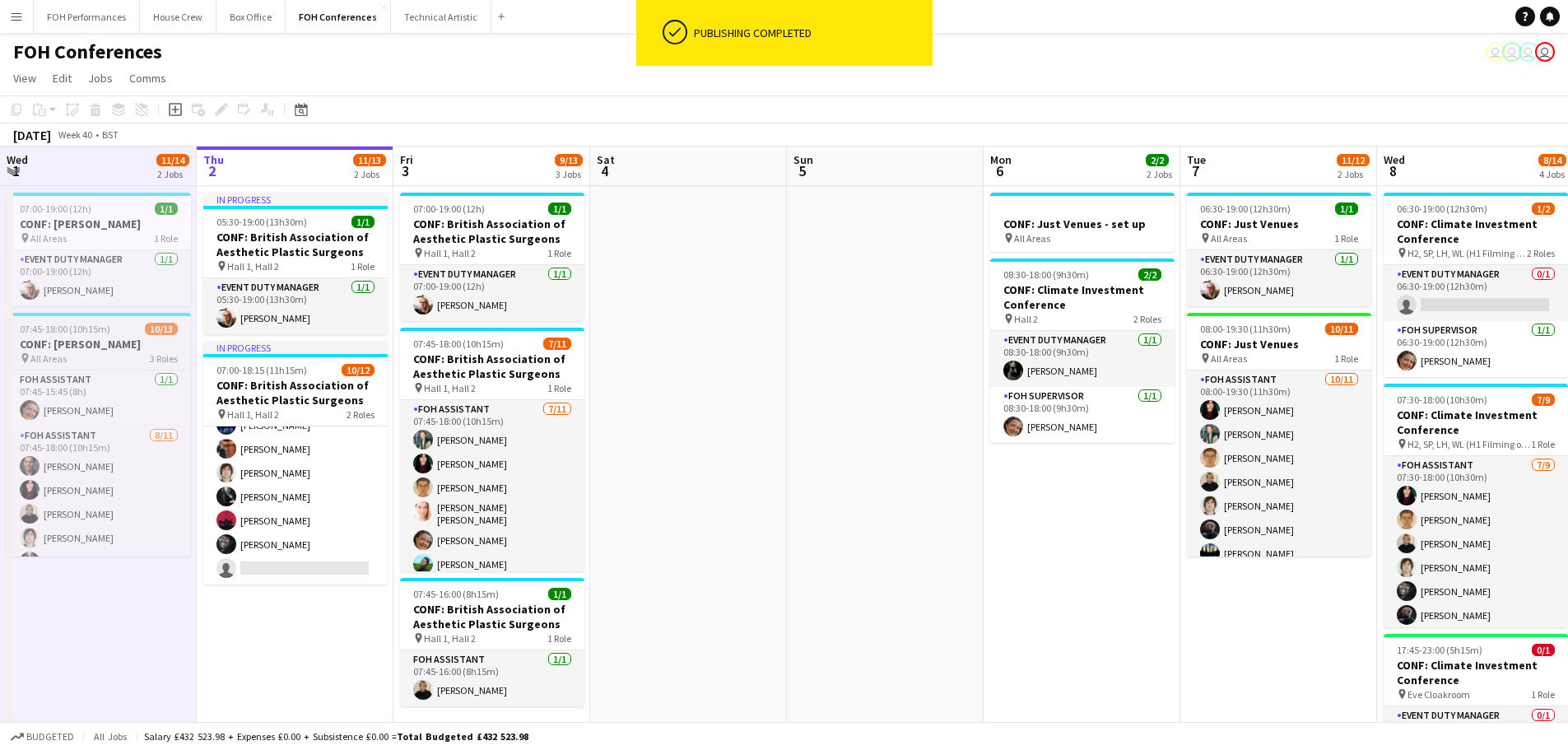
click at [95, 346] on h3 "CONF: [PERSON_NAME]" at bounding box center [99, 344] width 185 height 15
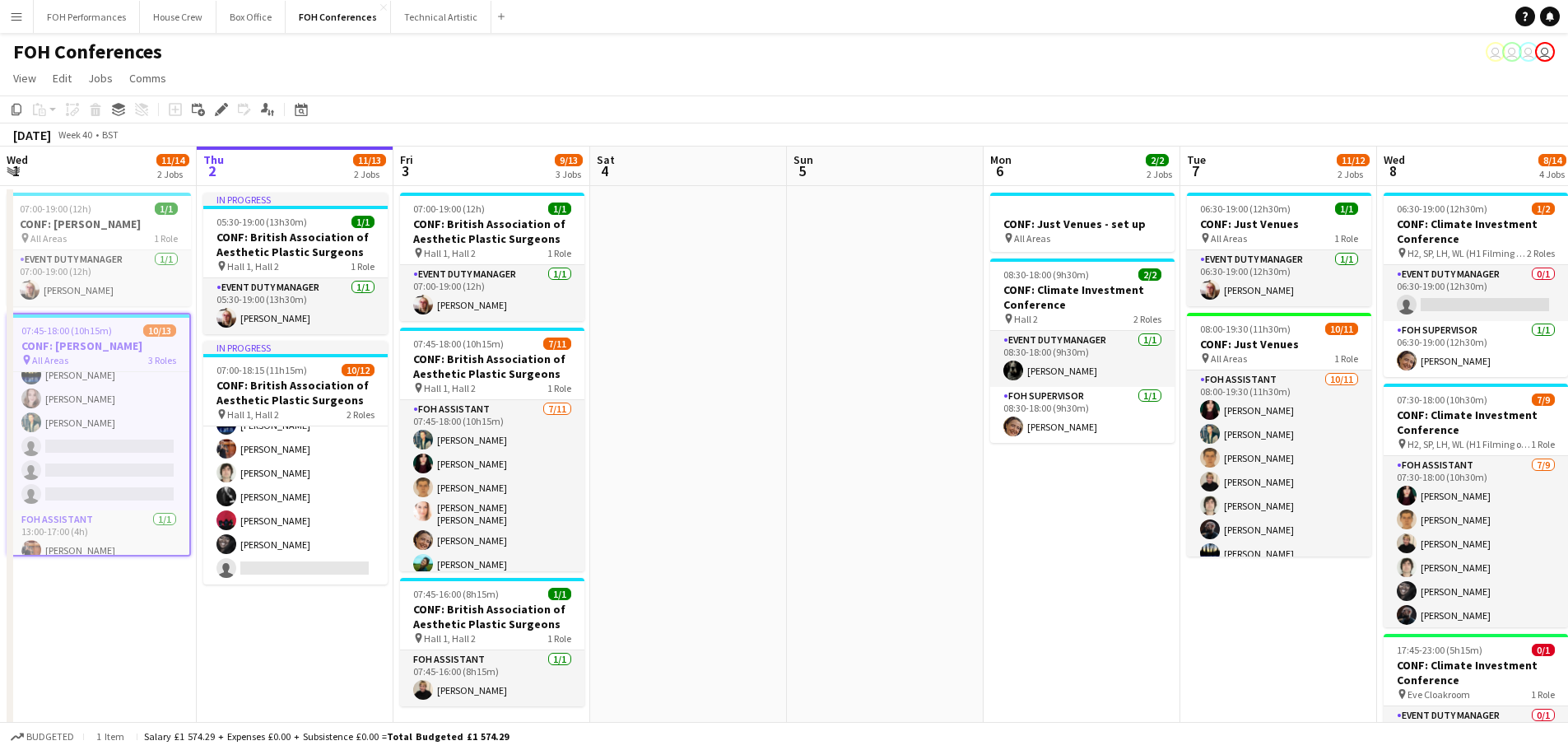
scroll to position [224, 0]
click at [119, 530] on app-card-role "FOH Assistant [DATE] 13:00-17:00 (4h) [PERSON_NAME]" at bounding box center [99, 527] width 181 height 56
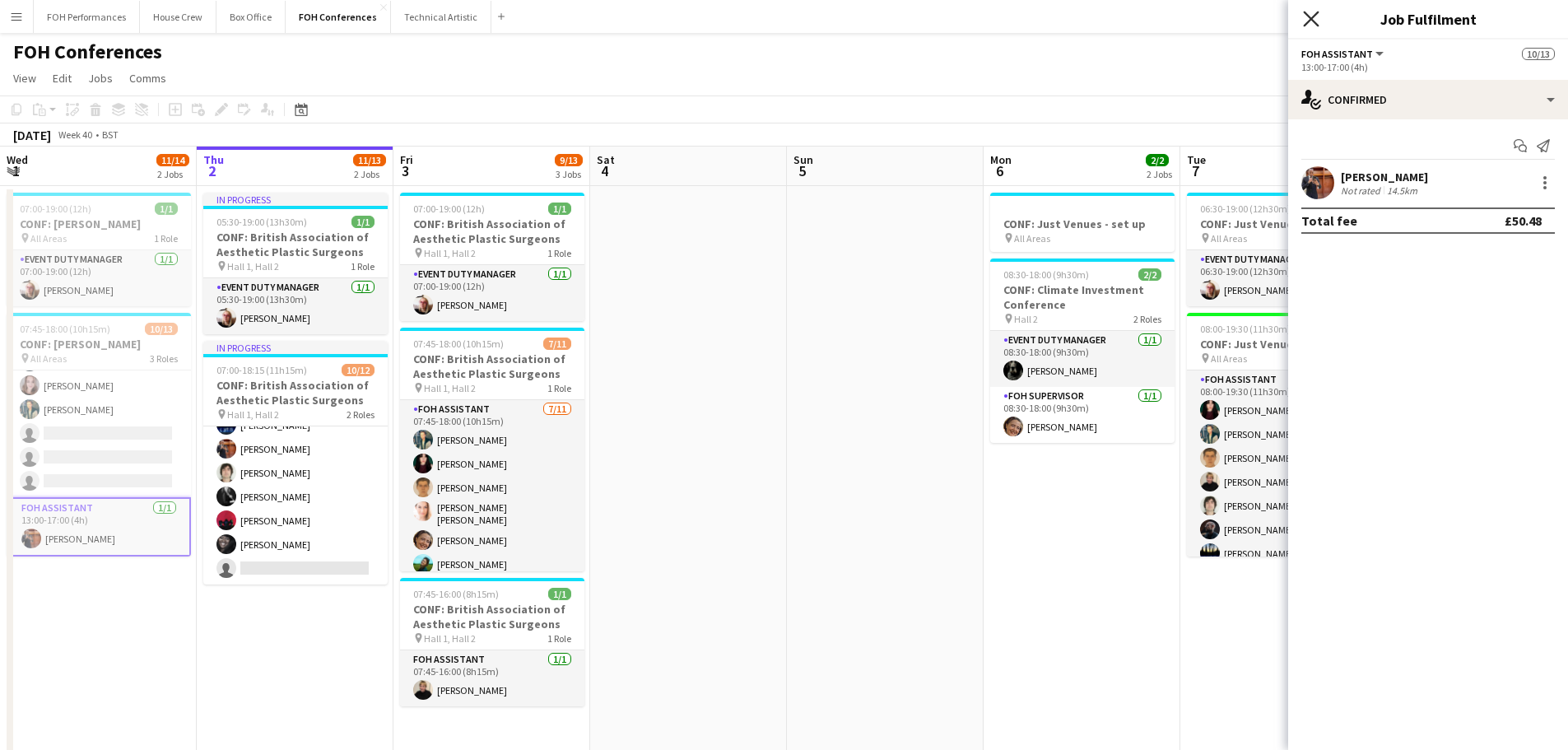
click at [1317, 17] on icon "Close pop-in" at bounding box center [1310, 18] width 15 height 15
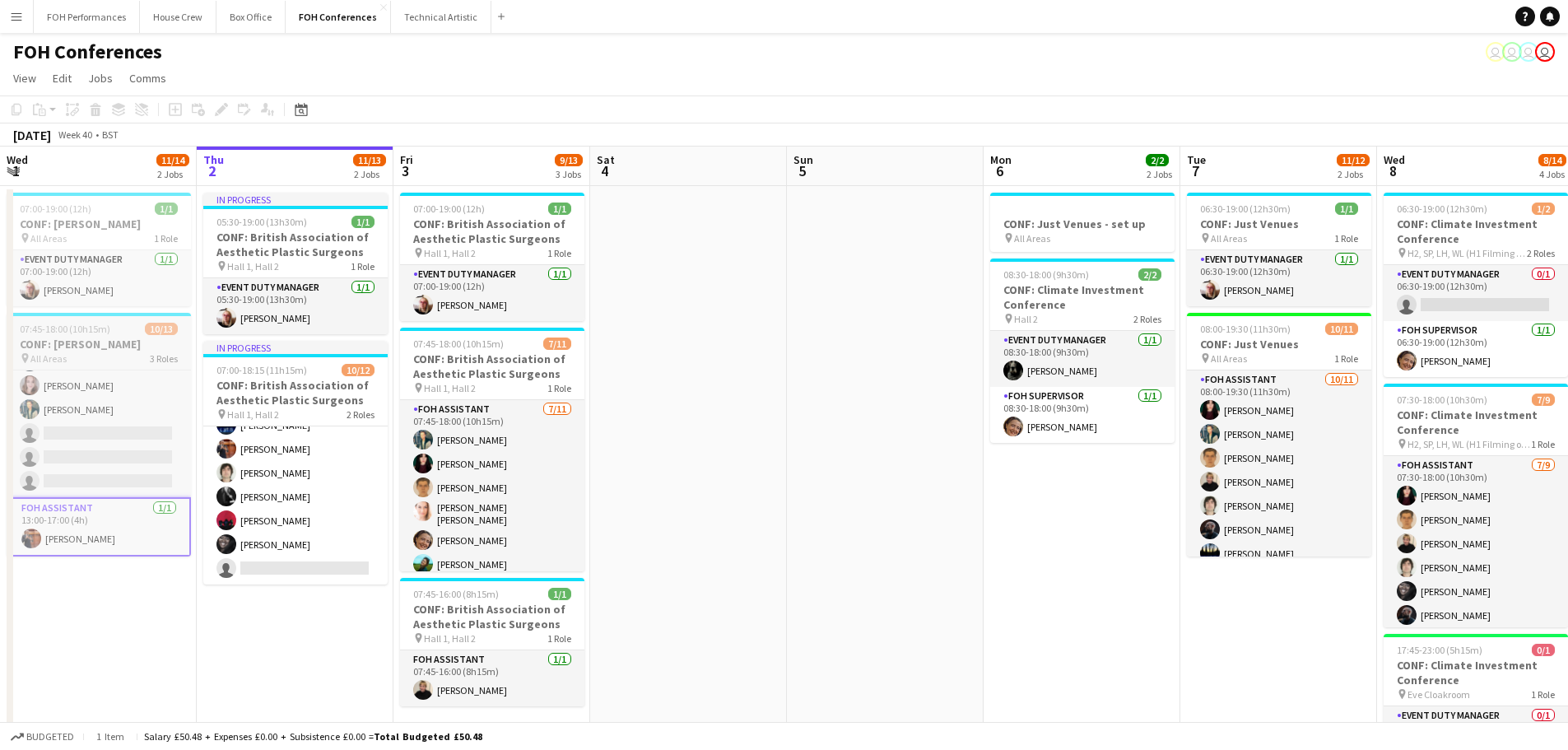
click at [135, 325] on div "07:45-18:00 (10h15m) 10/13" at bounding box center [99, 329] width 185 height 13
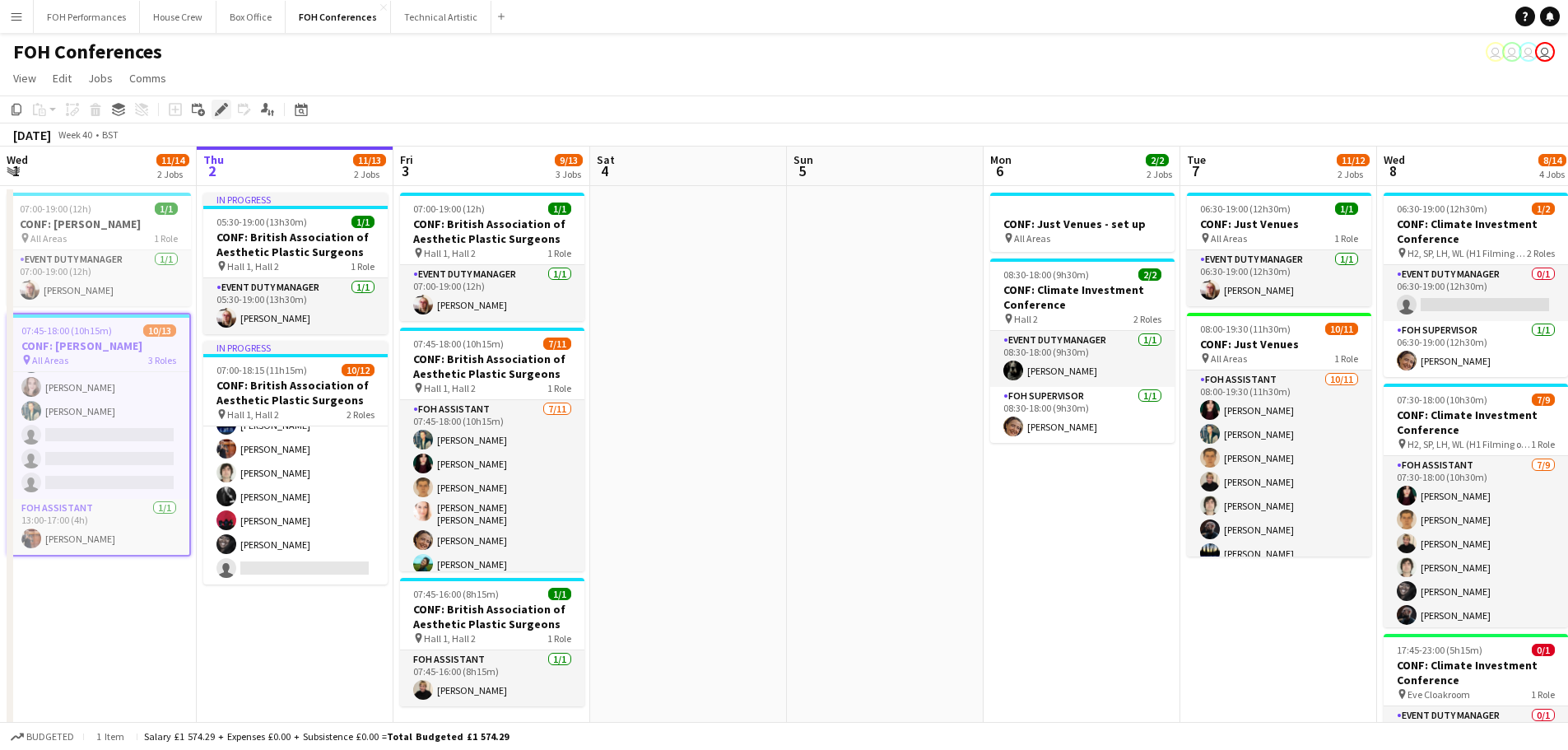
click at [221, 109] on icon at bounding box center [221, 109] width 9 height 9
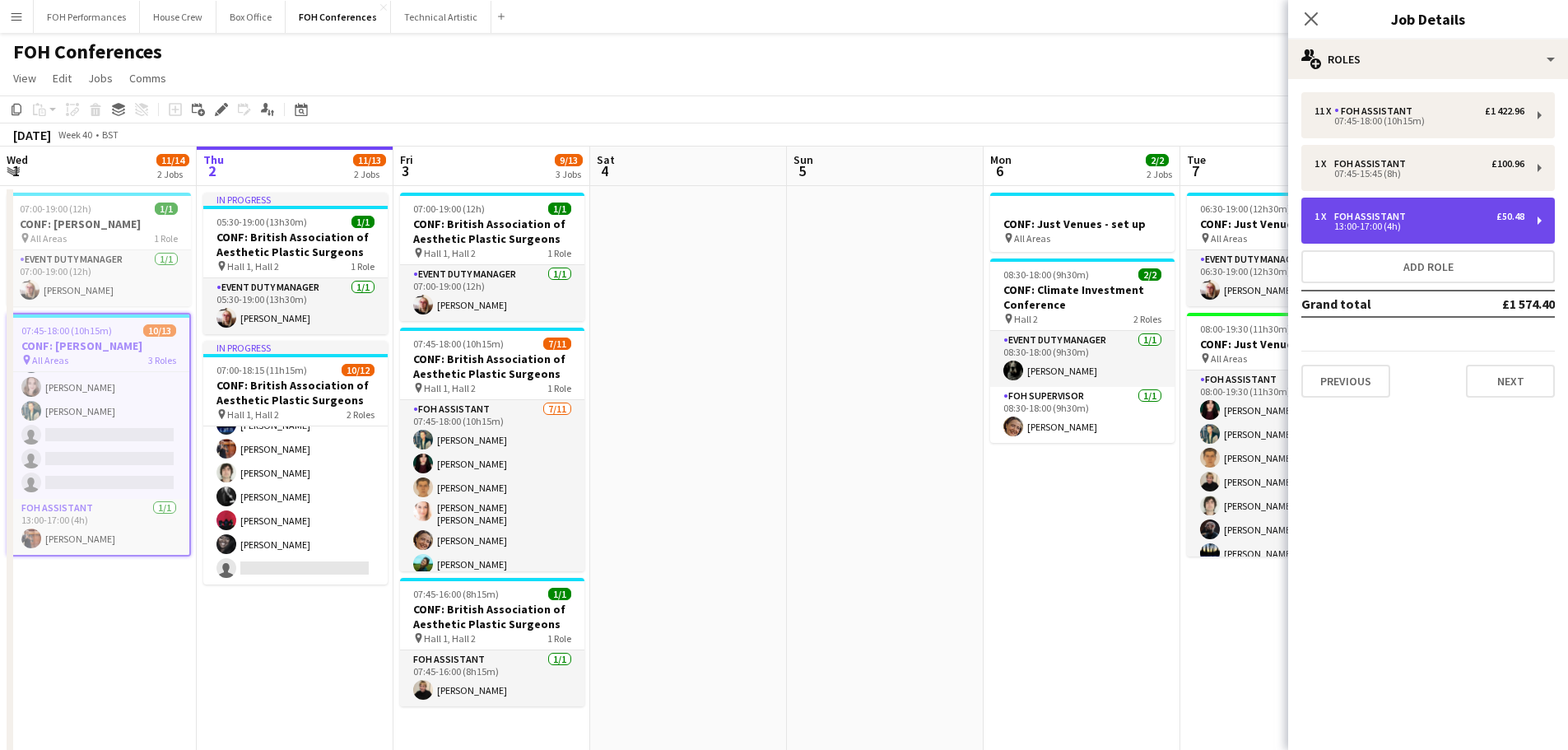
click at [1356, 227] on div "13:00-17:00 (4h)" at bounding box center [1419, 226] width 210 height 8
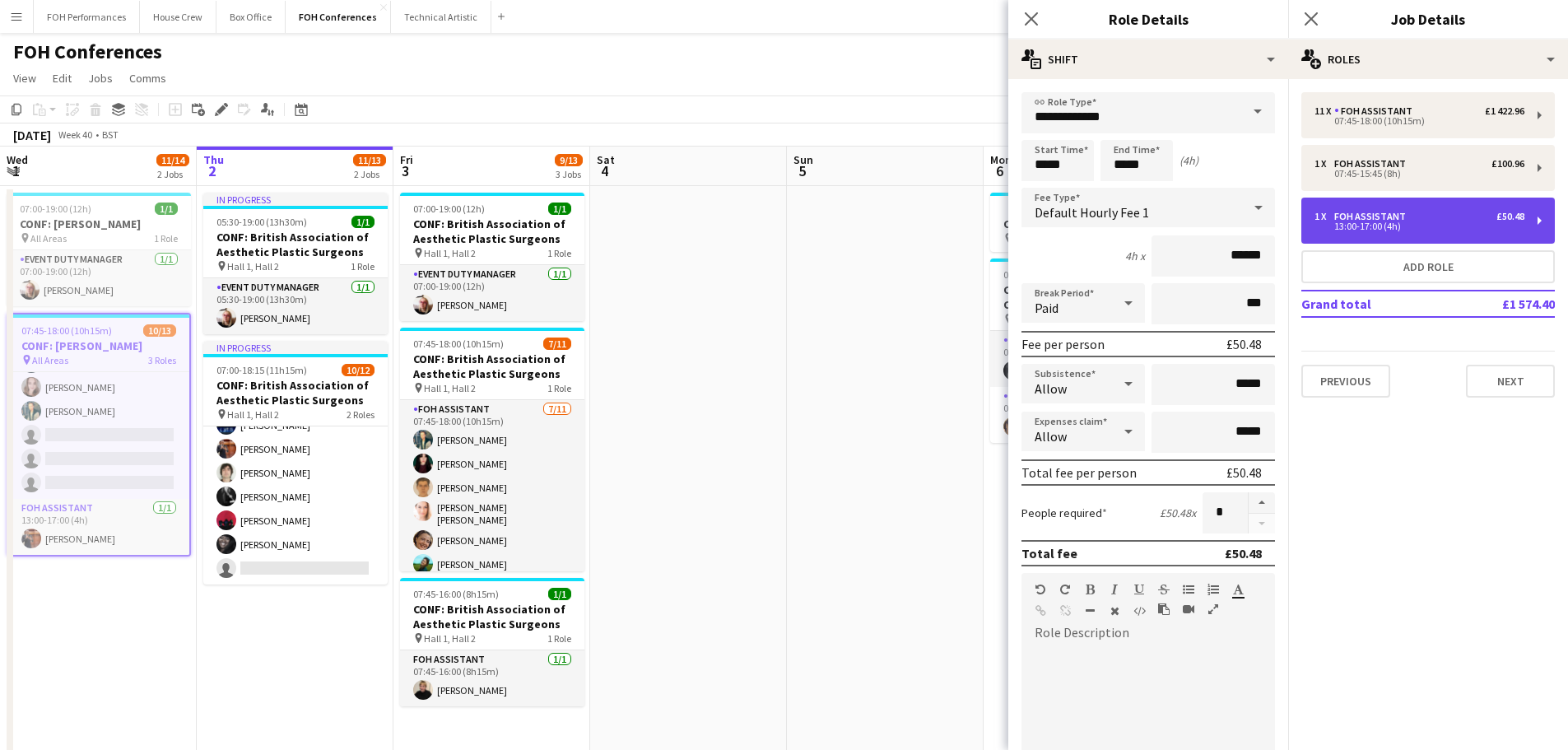
click at [1412, 227] on div "13:00-17:00 (4h)" at bounding box center [1419, 226] width 210 height 8
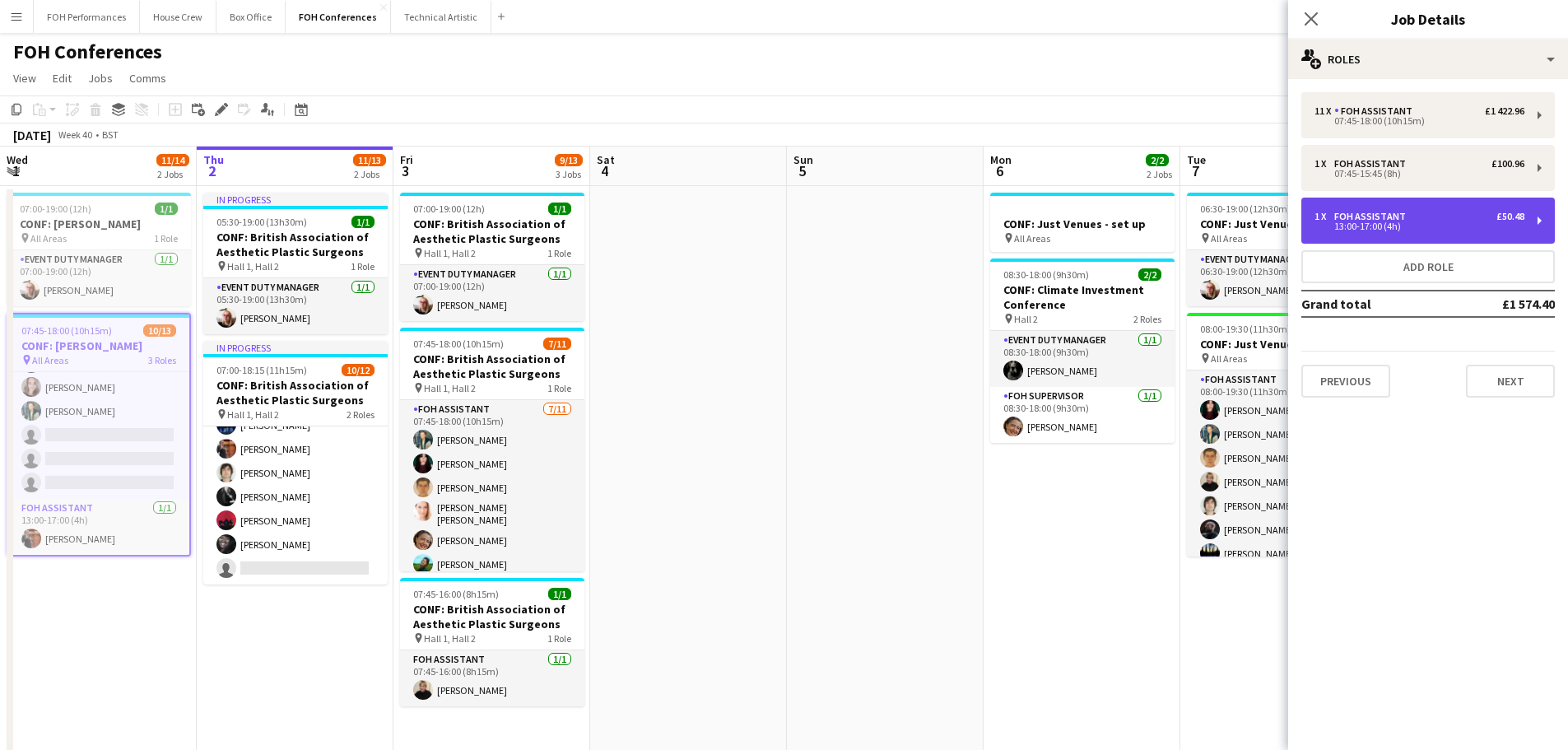
click at [1412, 227] on div "13:00-17:00 (4h)" at bounding box center [1419, 226] width 210 height 8
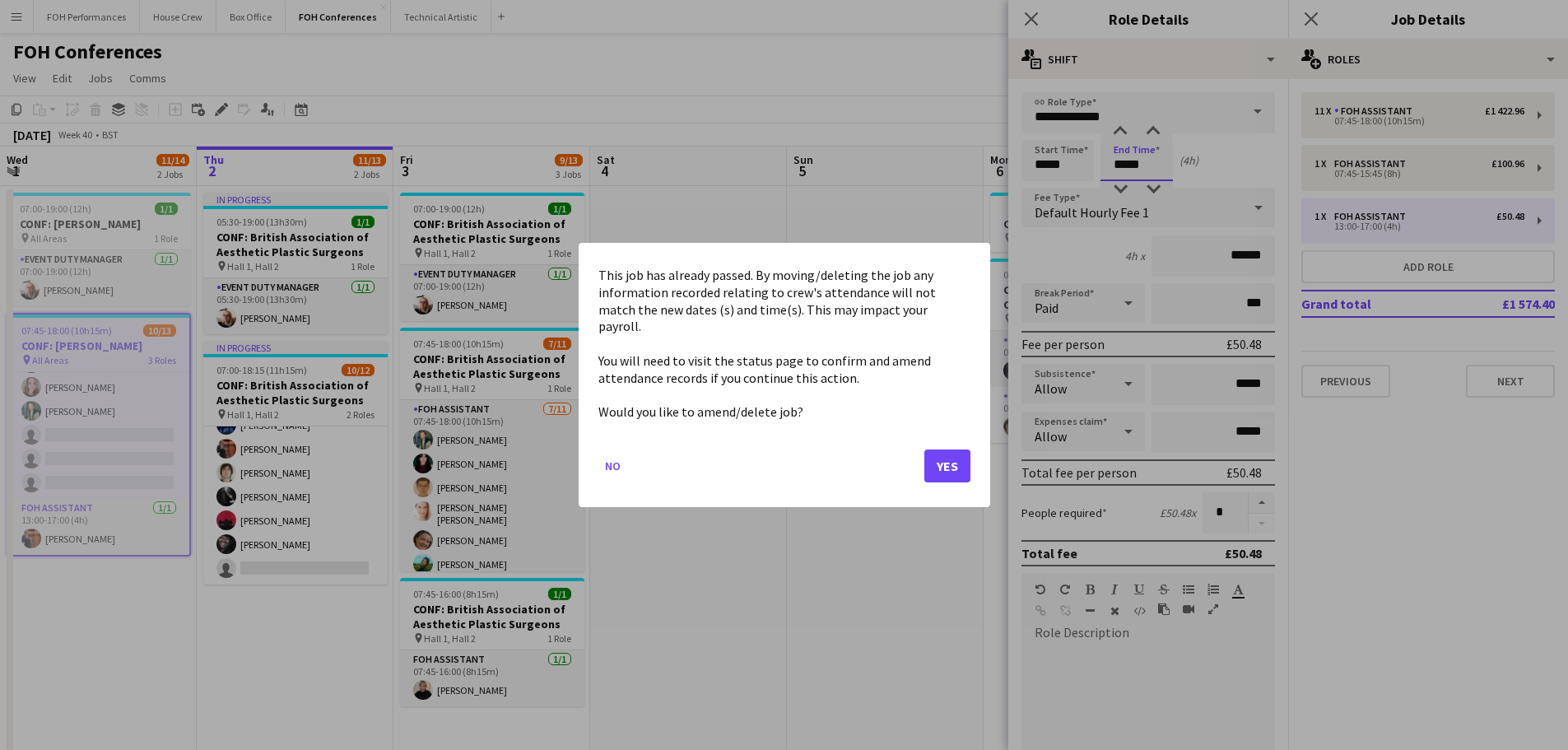
click at [1118, 159] on body "Menu Boards Boards Boards All jobs Status Workforce Workforce My Workforce Recr…" at bounding box center [784, 493] width 1568 height 986
click at [937, 463] on button "Yes" at bounding box center [946, 466] width 46 height 33
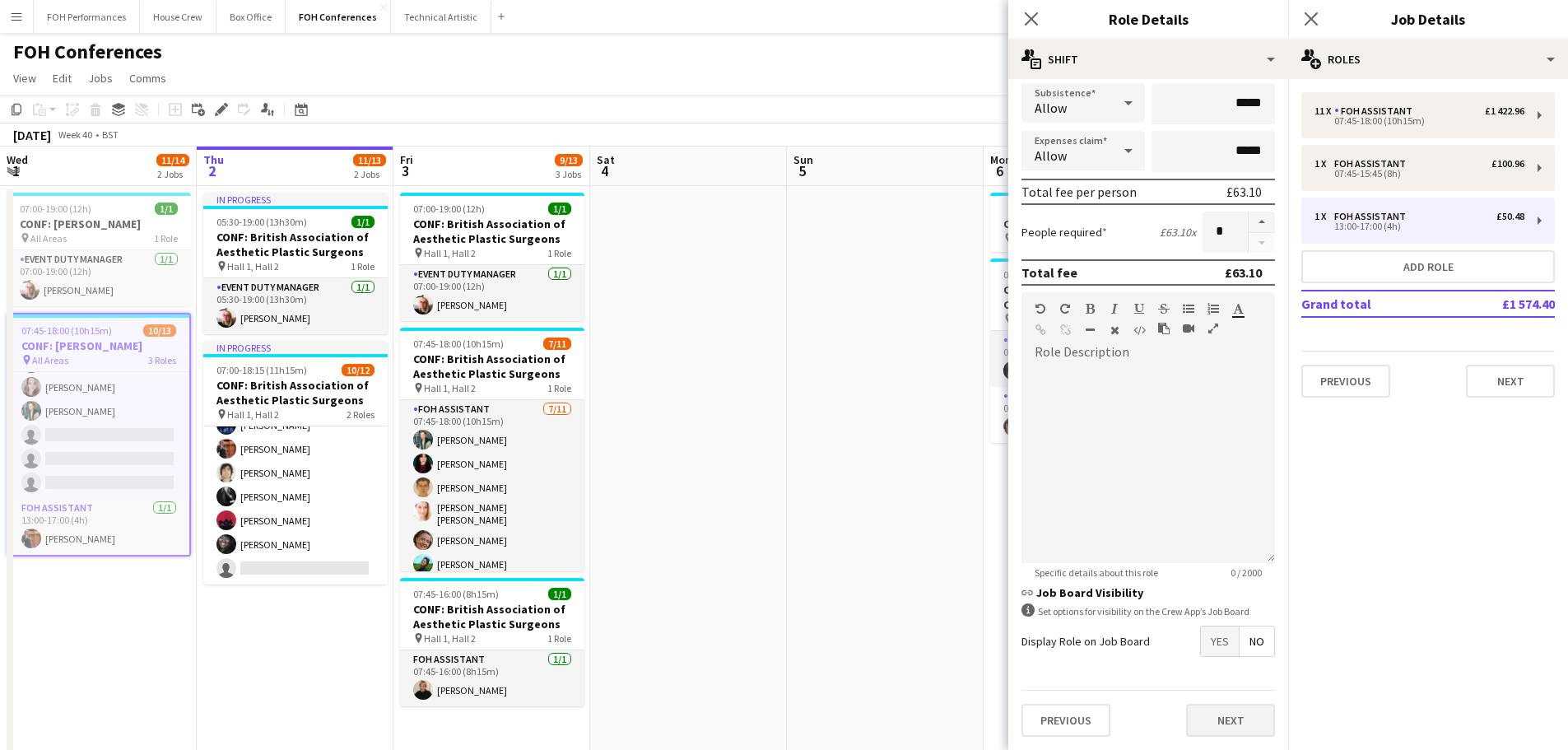
scroll to position [164, 0]
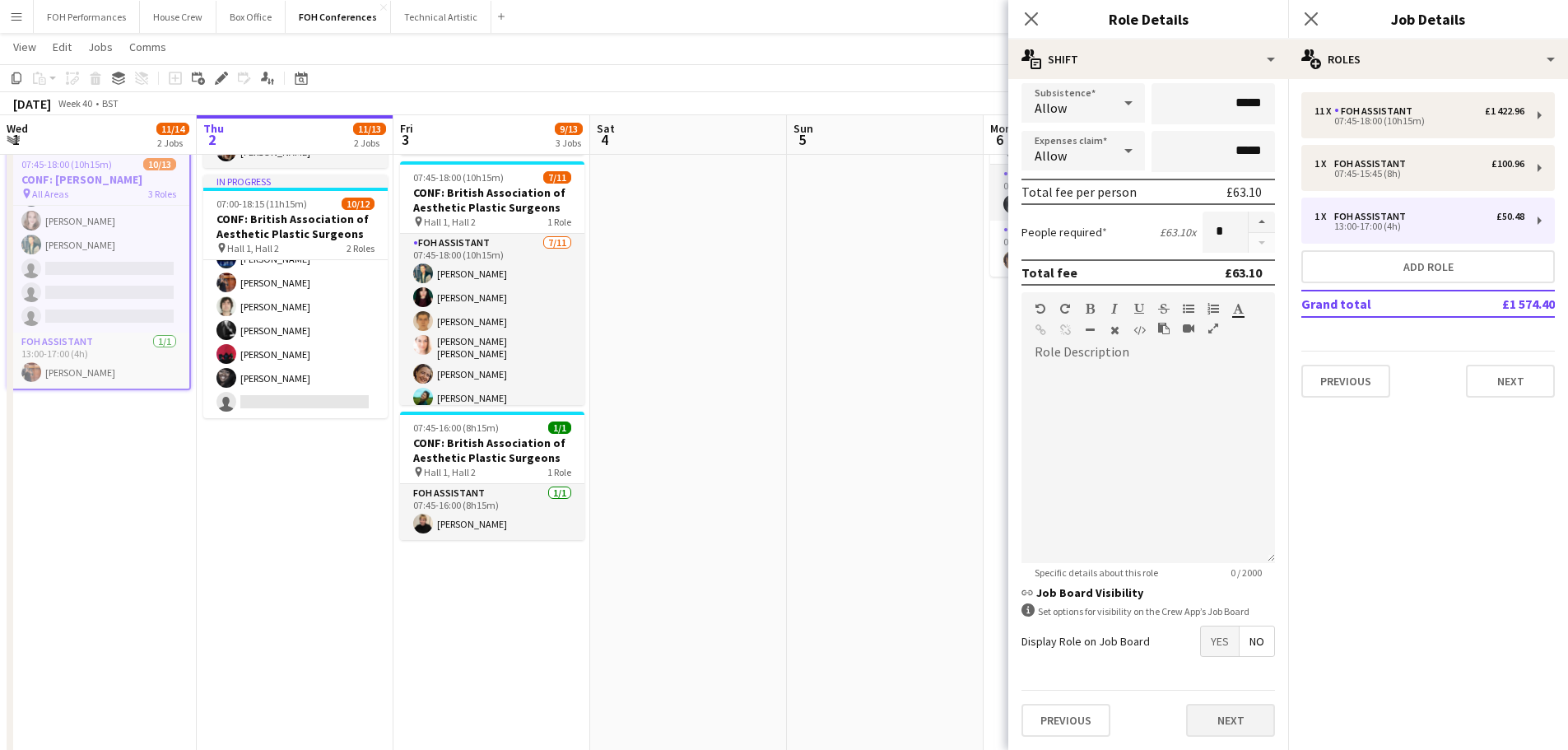
type input "*****"
click at [1206, 723] on button "Next" at bounding box center [1230, 719] width 89 height 33
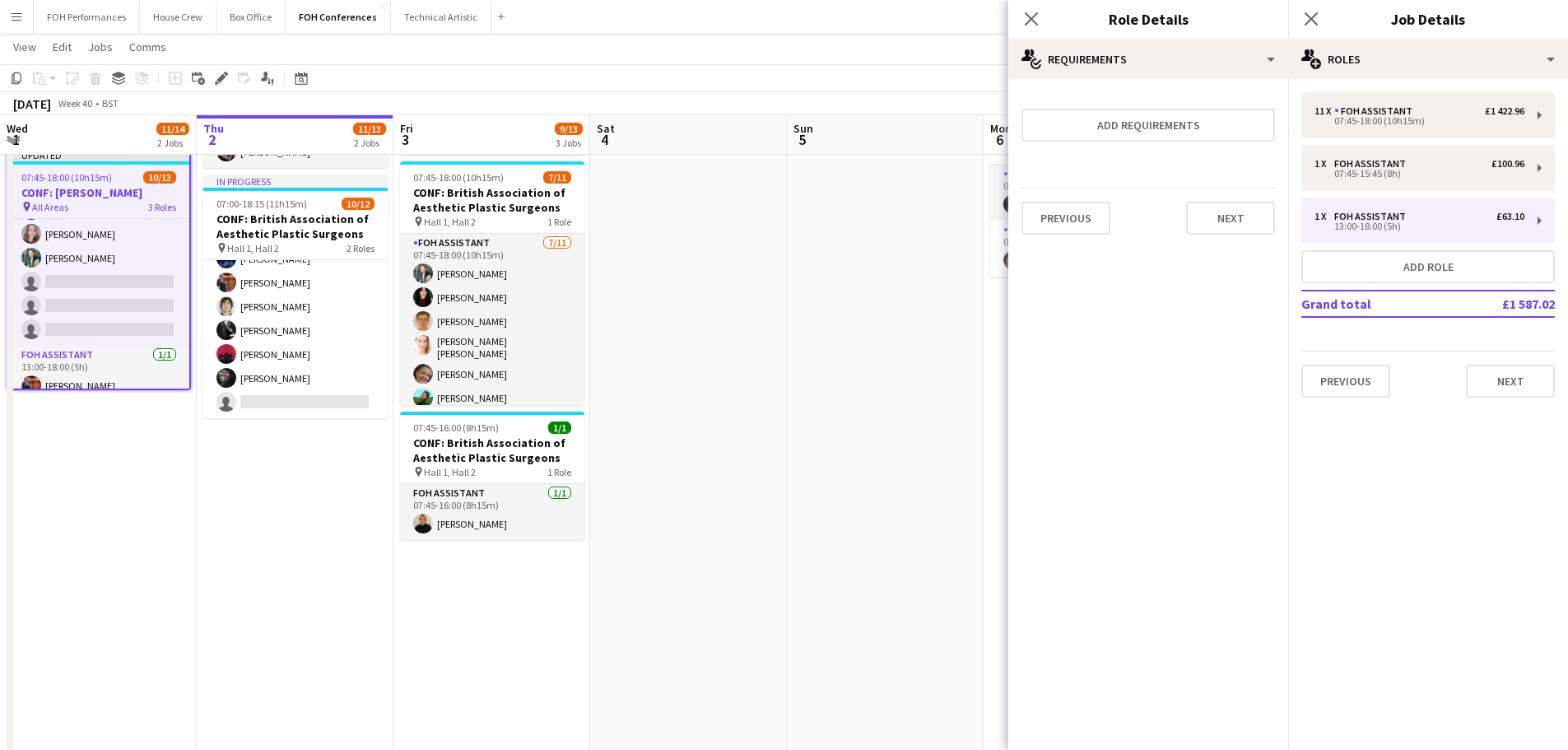
scroll to position [0, 0]
click at [1222, 220] on button "Next" at bounding box center [1230, 218] width 89 height 33
click at [1222, 220] on button "Finish" at bounding box center [1243, 221] width 62 height 33
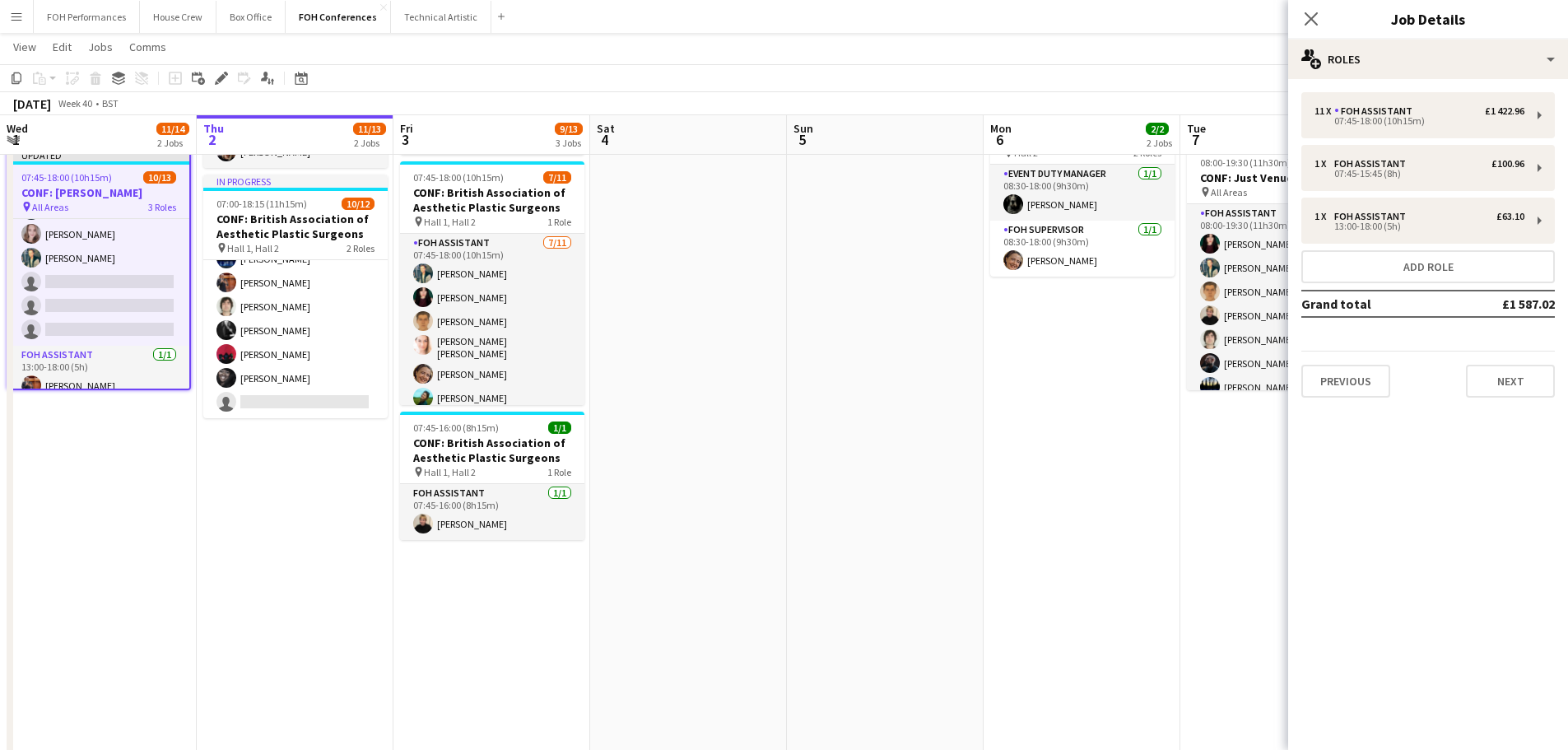
click at [1492, 528] on mat-expansion-panel "pencil3 General details 11 x FOH Assistant £1 422.96 07:45-18:00 (10h15m) 1 x F…" at bounding box center [1428, 414] width 280 height 671
click at [1316, 22] on icon "Close pop-in" at bounding box center [1310, 18] width 15 height 15
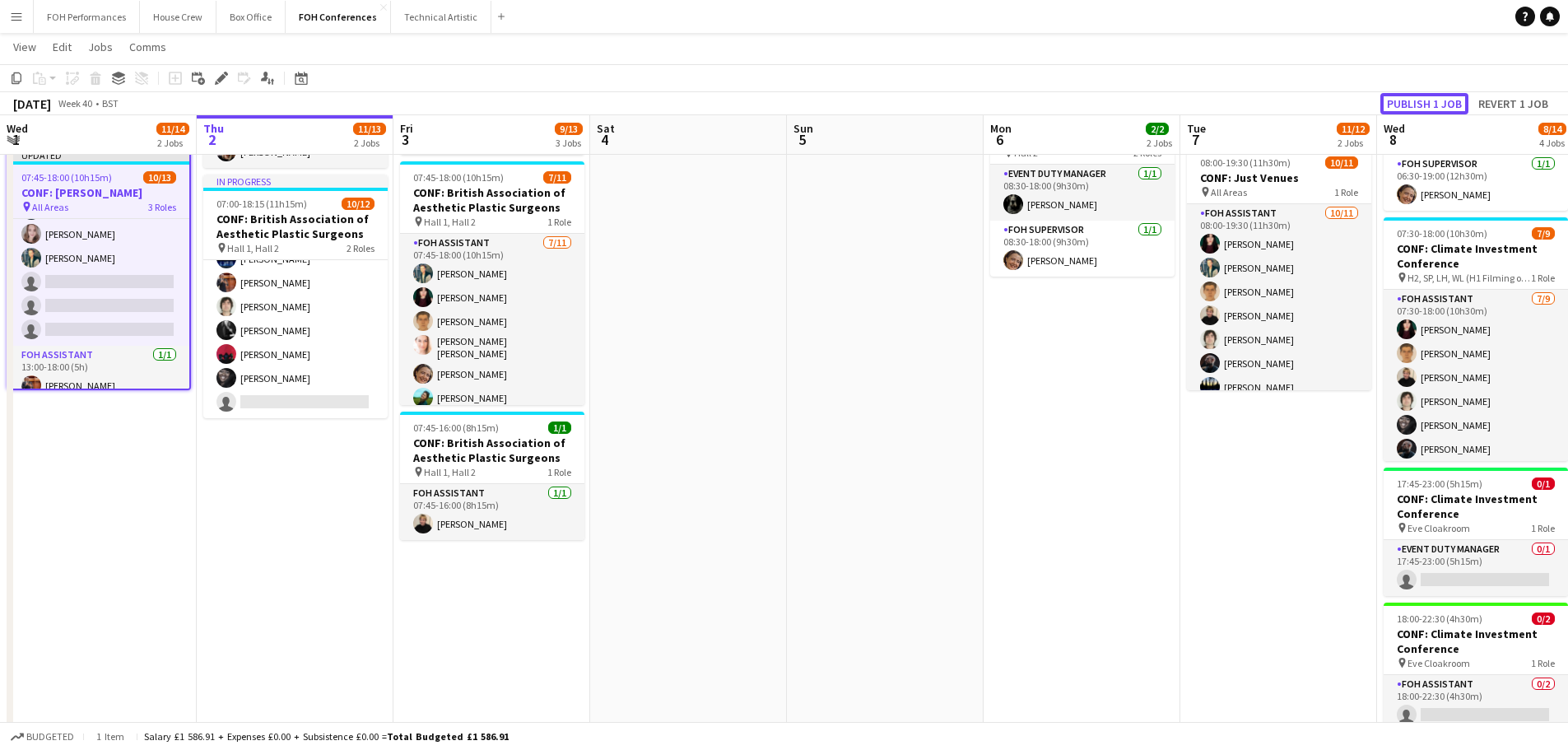
click at [1409, 103] on button "Publish 1 job" at bounding box center [1424, 104] width 88 height 22
